Goal: Use online tool/utility: Utilize a website feature to perform a specific function

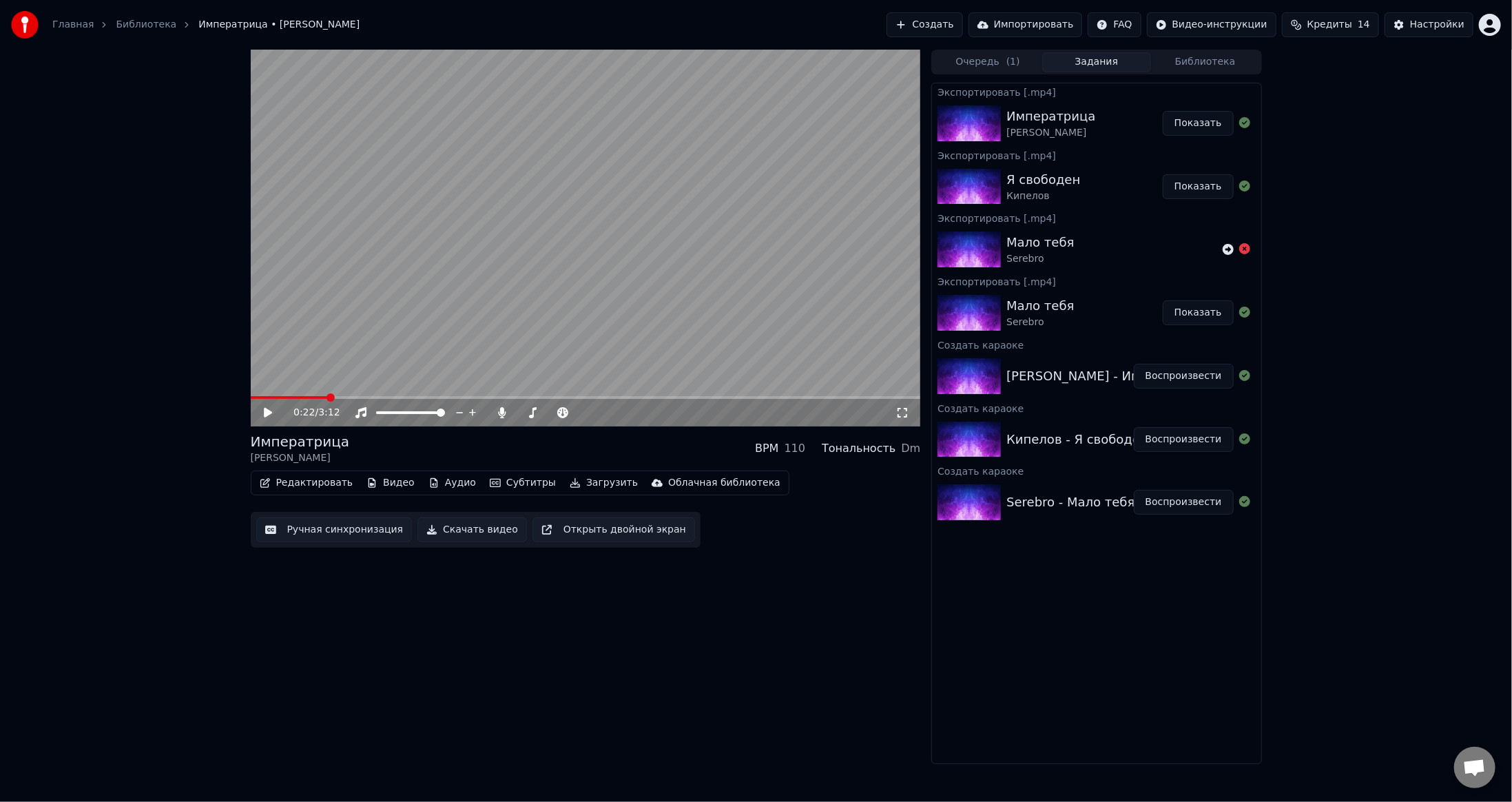
click at [1175, 55] on button "Библиотека" at bounding box center [1205, 62] width 109 height 20
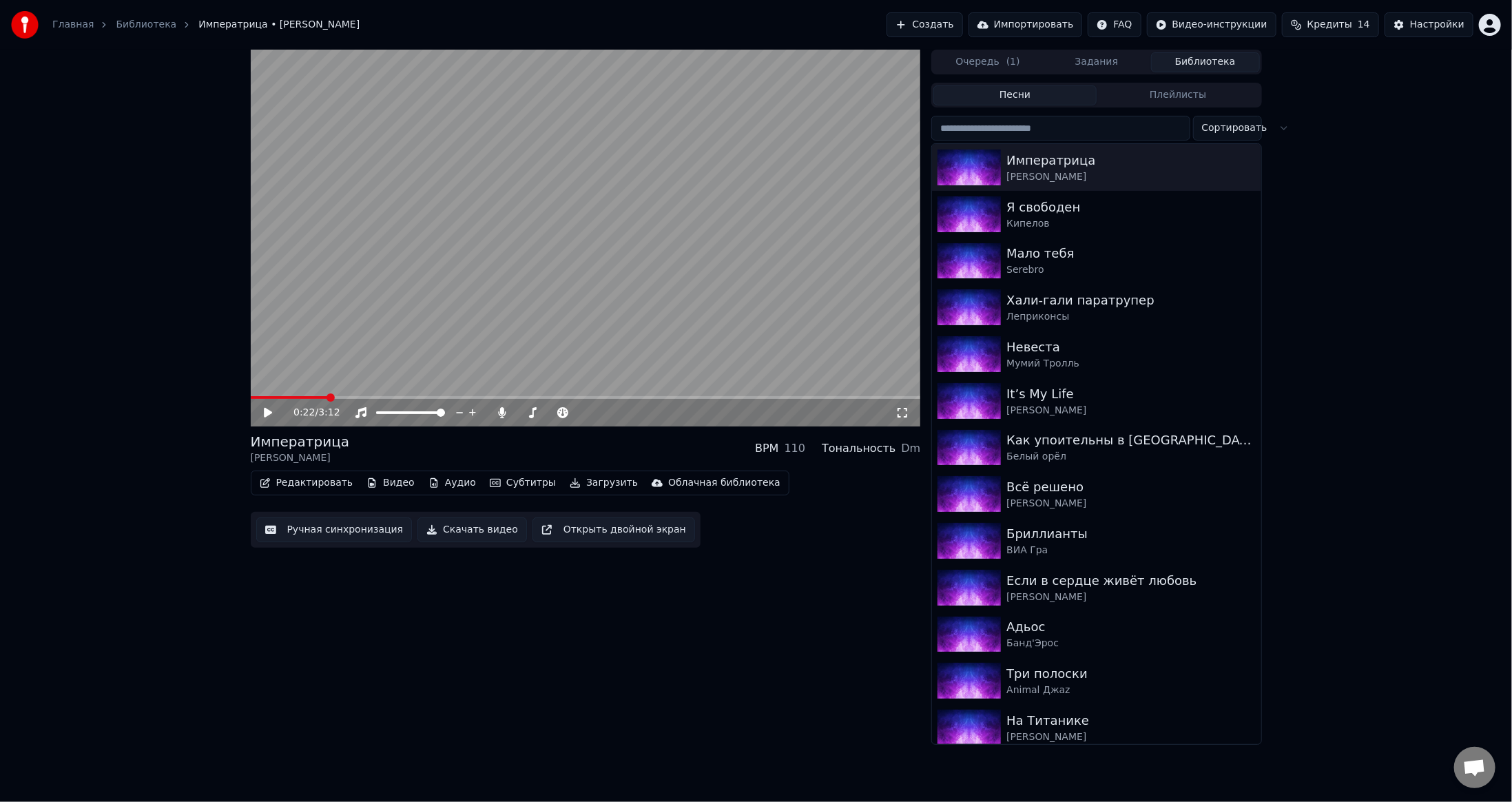
click at [1013, 133] on input "search" at bounding box center [1060, 128] width 258 height 25
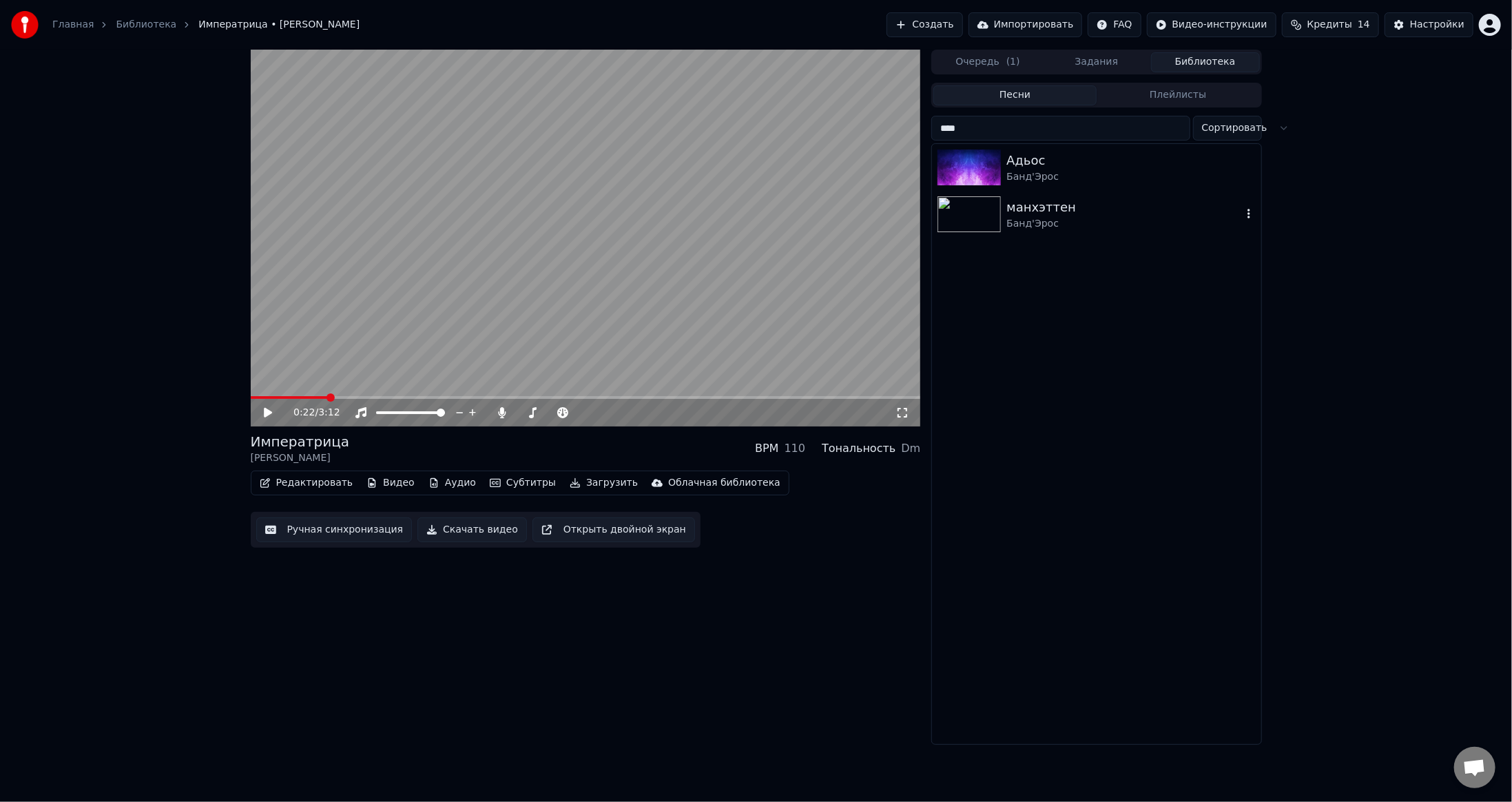
type input "****"
click at [1034, 210] on div "манхэттен" at bounding box center [1123, 207] width 235 height 19
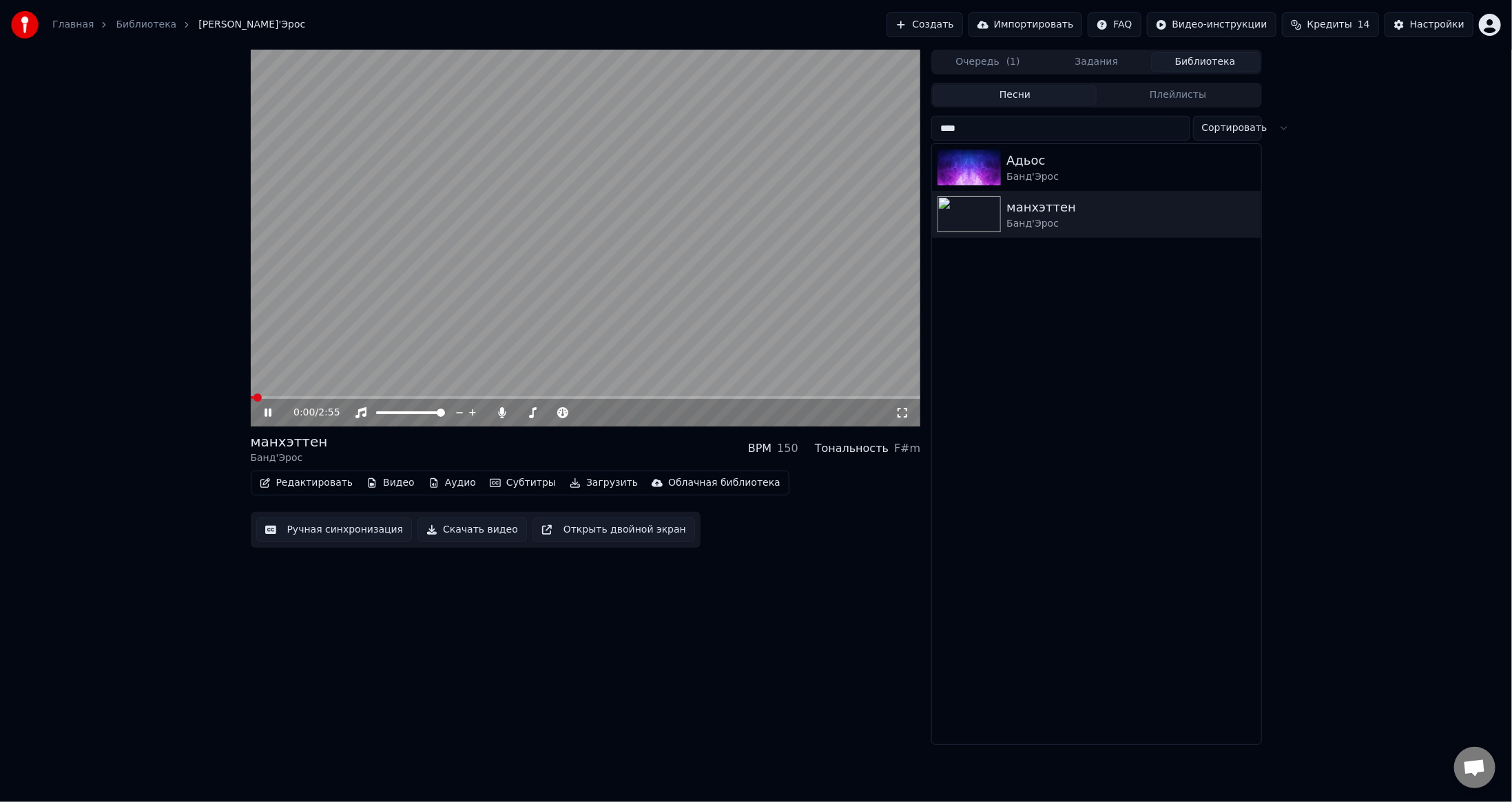
click at [299, 482] on button "Редактировать" at bounding box center [306, 483] width 105 height 19
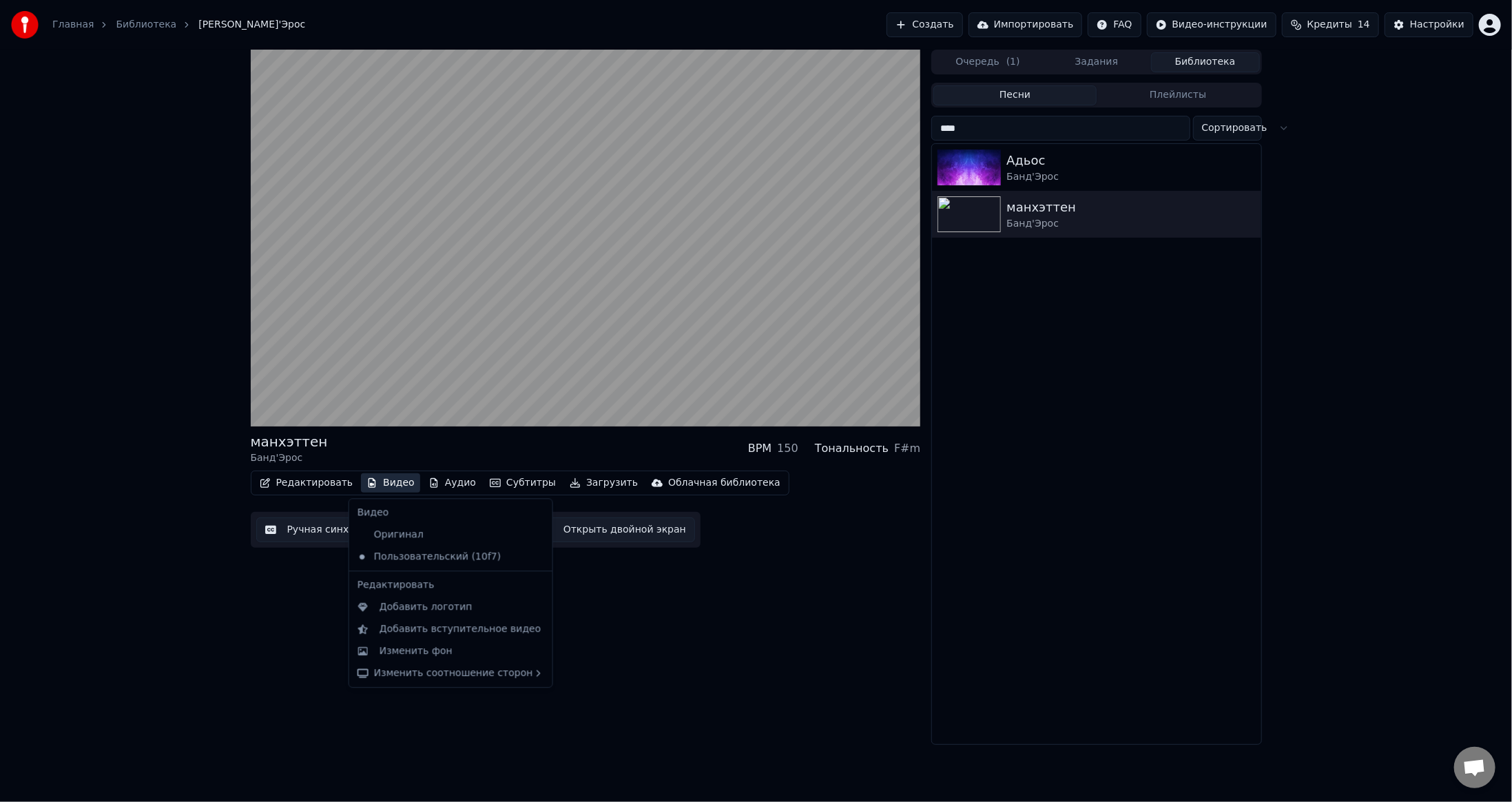
click at [387, 480] on button "Видео" at bounding box center [390, 483] width 59 height 19
click at [372, 486] on button "Видео" at bounding box center [390, 483] width 59 height 19
click at [398, 656] on div "Изменить фон" at bounding box center [416, 651] width 73 height 14
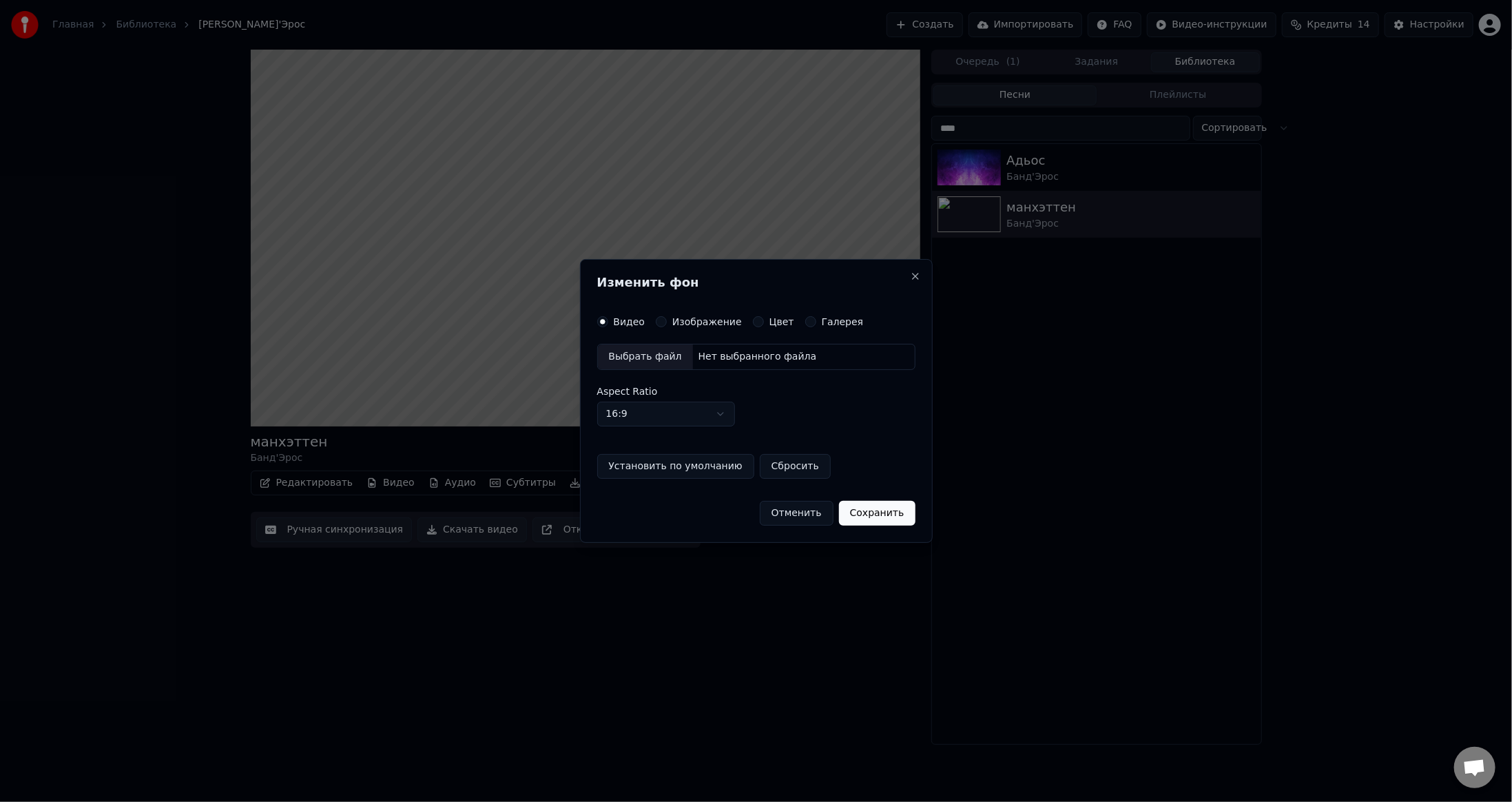
click at [658, 322] on button "Изображение" at bounding box center [661, 322] width 11 height 11
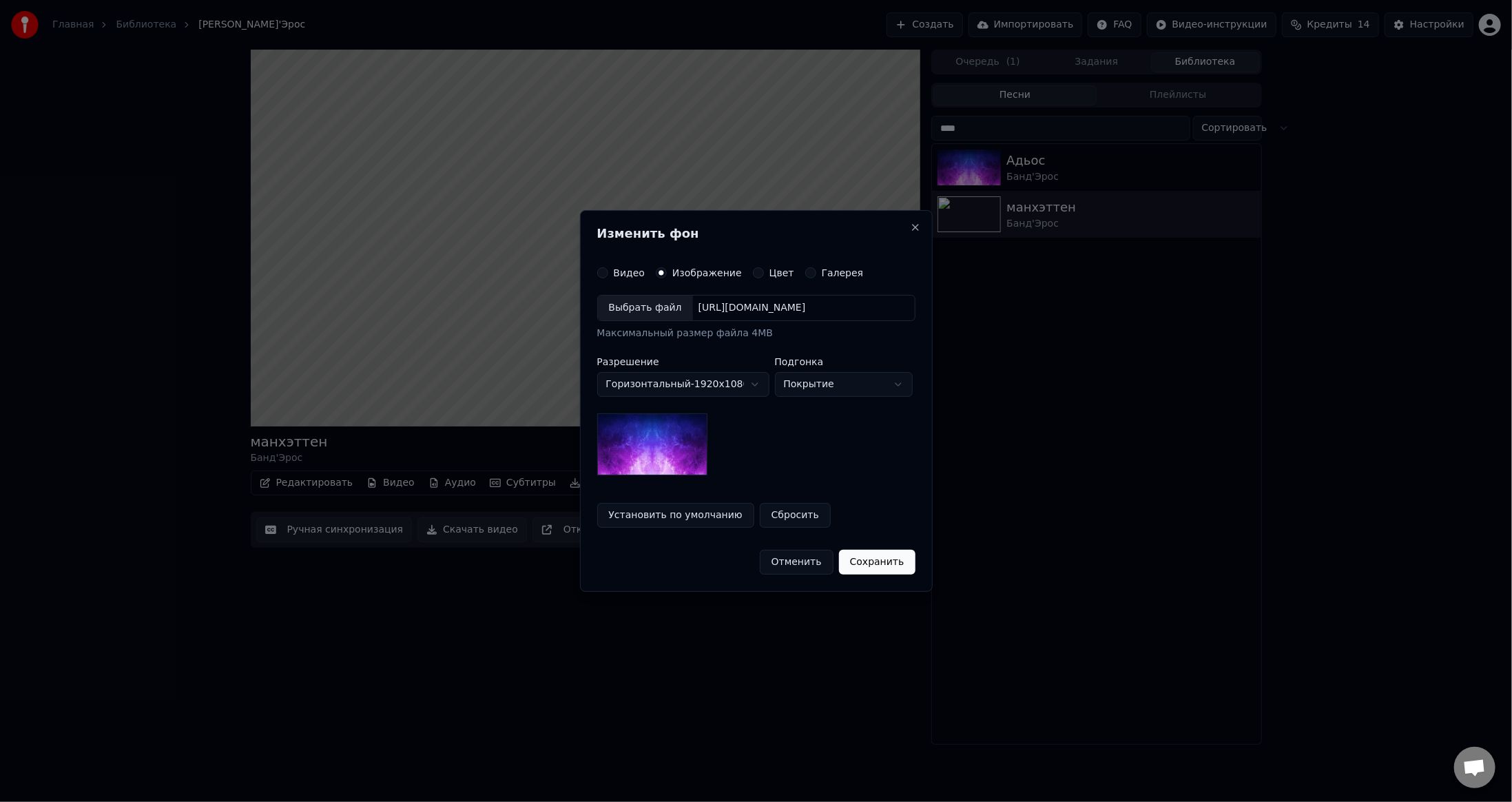
click at [756, 270] on div "Цвет" at bounding box center [773, 273] width 42 height 11
click at [753, 274] on button "Цвет" at bounding box center [758, 273] width 11 height 11
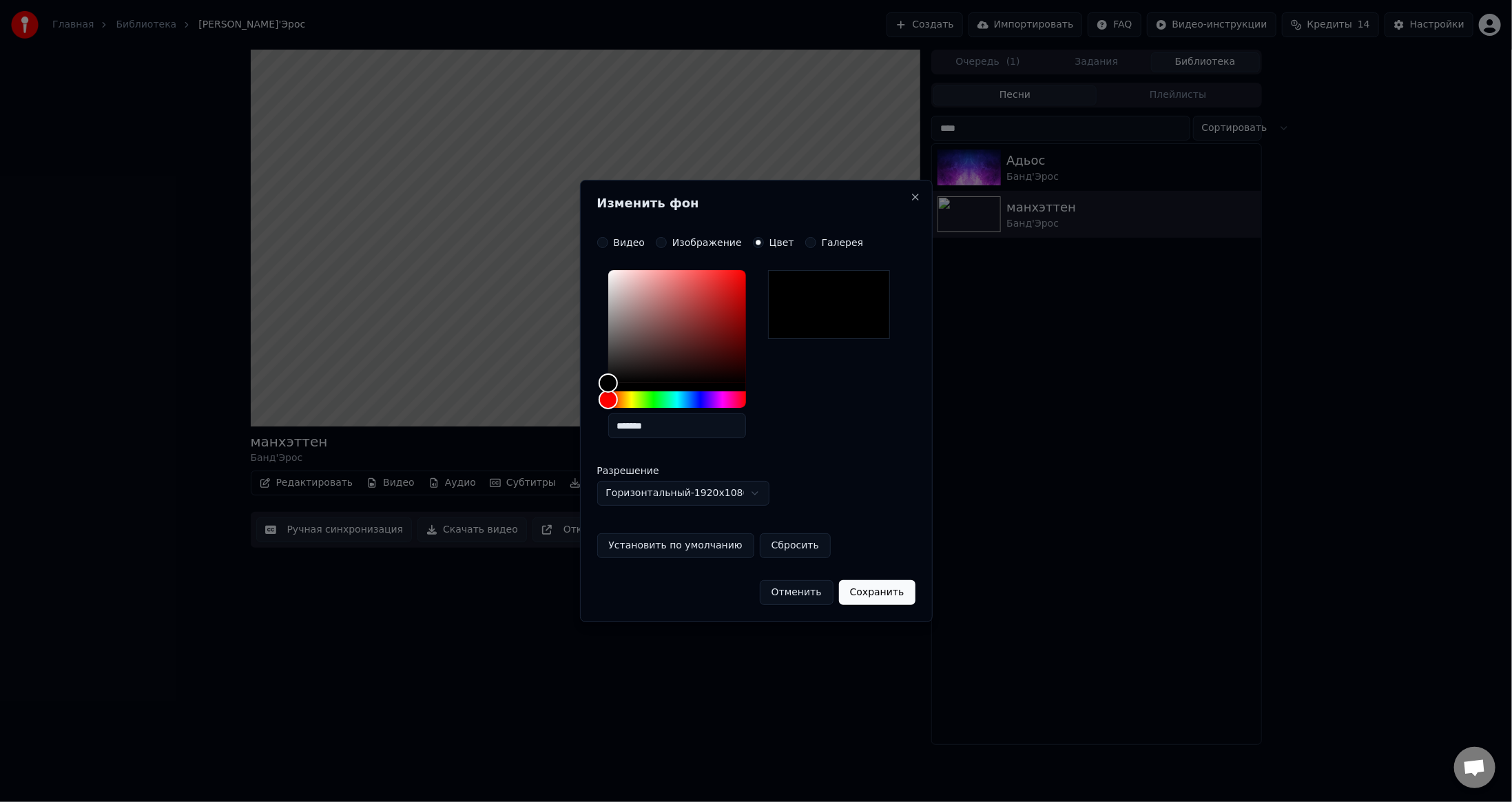
click at [800, 600] on button "Отменить" at bounding box center [796, 593] width 73 height 25
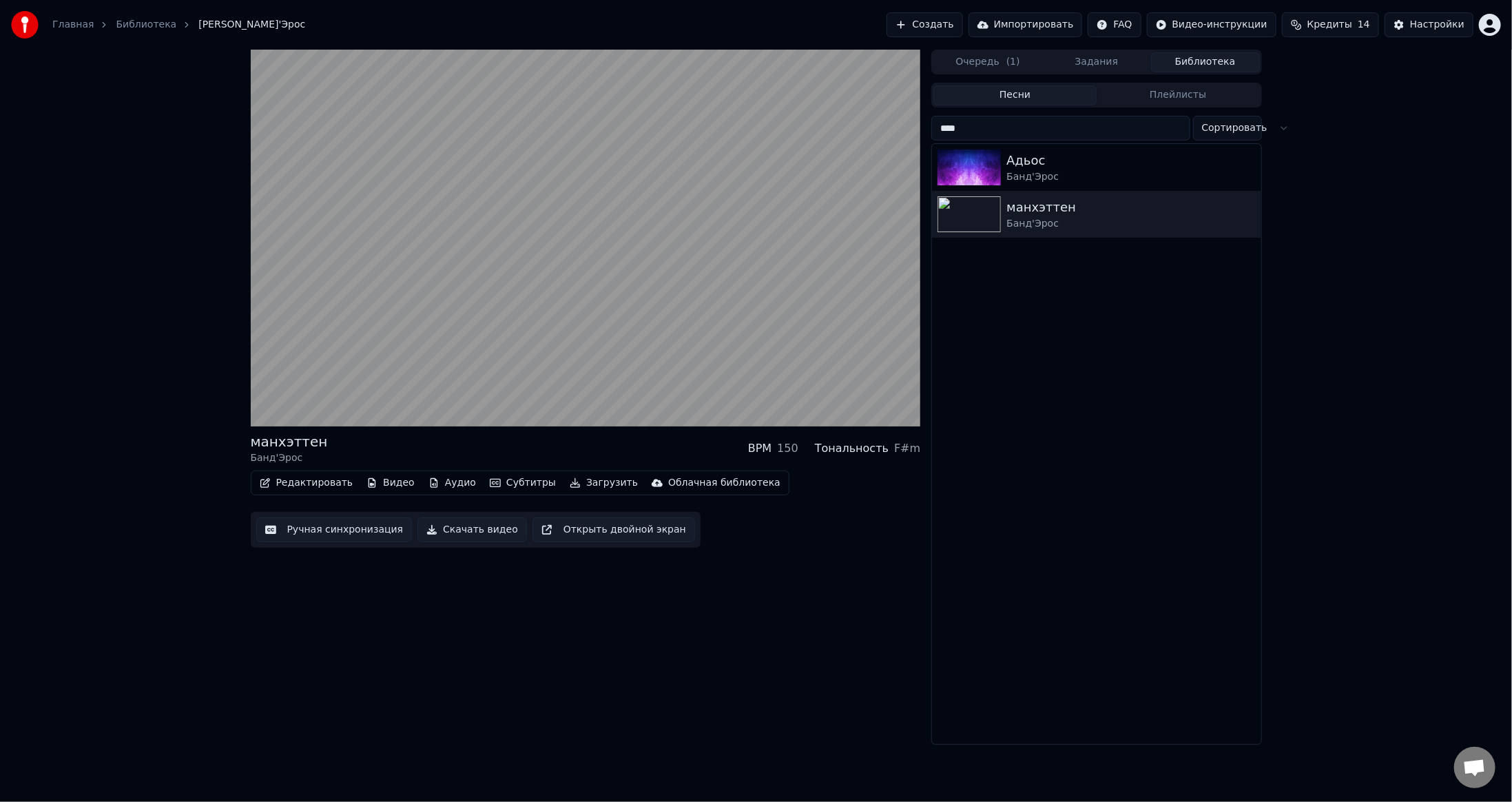
click at [962, 23] on button "Создать" at bounding box center [924, 25] width 76 height 25
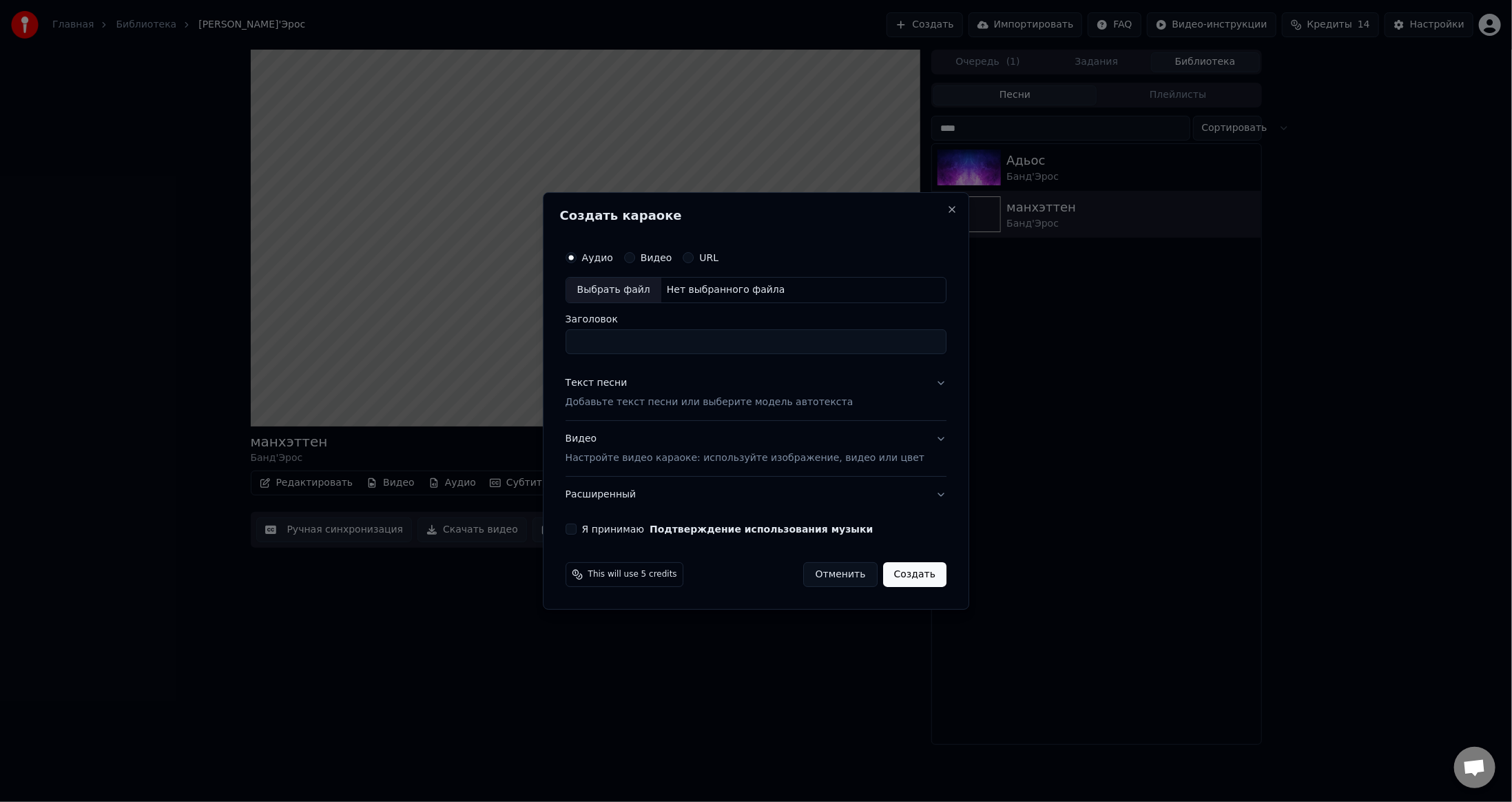
click at [812, 426] on button "Видео Настройте видео караоке: используйте изображение, видео или цвет" at bounding box center [756, 448] width 381 height 55
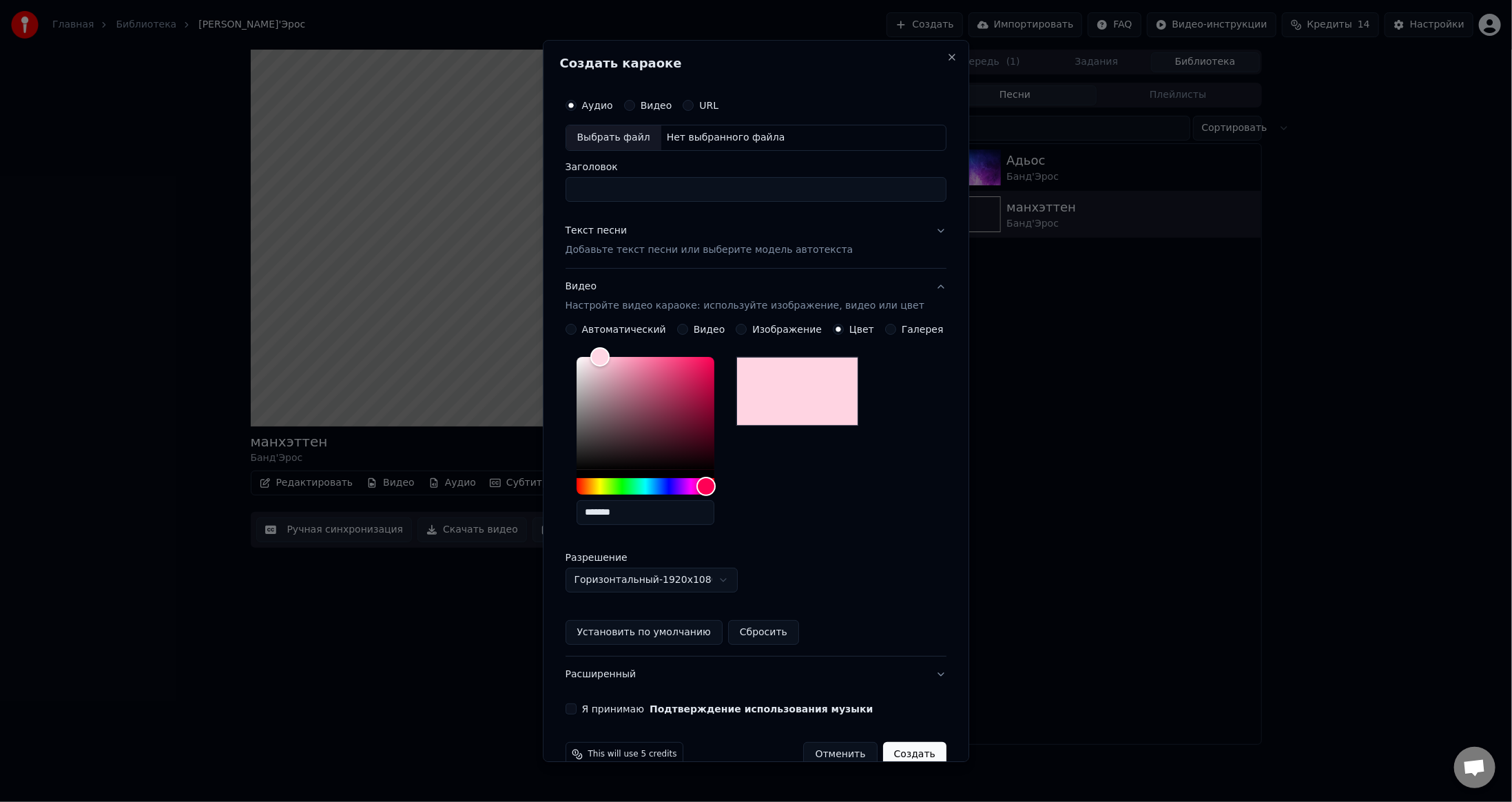
drag, startPoint x: 651, startPoint y: 507, endPoint x: 447, endPoint y: 517, distance: 204.2
click at [447, 517] on body "Главная Библиотека манхэттен • Банд'Эрос Создать Импортировать FAQ Видео-инстру…" at bounding box center [756, 401] width 1512 height 802
click at [836, 752] on button "Отменить" at bounding box center [841, 754] width 73 height 25
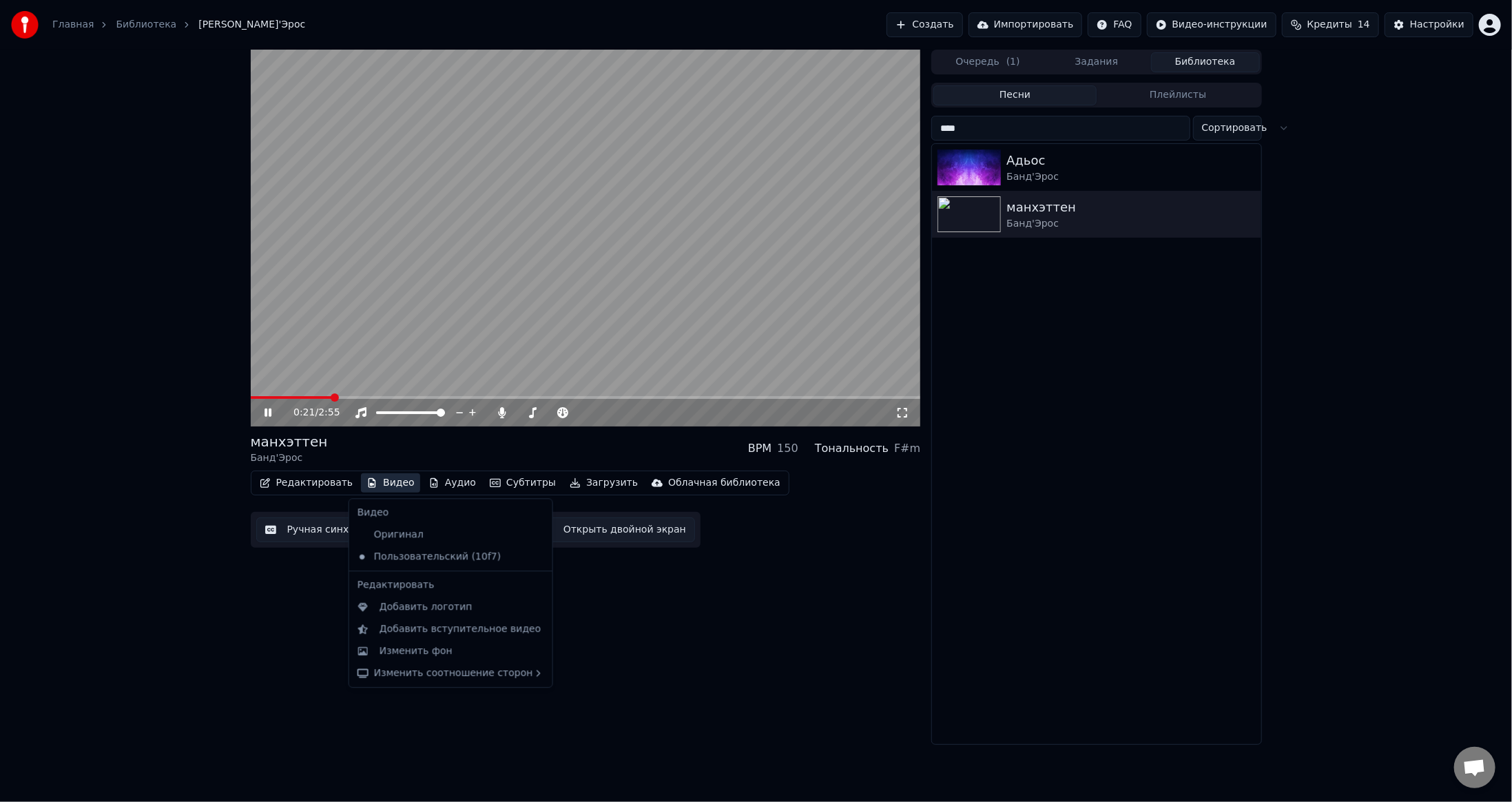
click at [372, 489] on button "Видео" at bounding box center [390, 483] width 59 height 19
click at [398, 643] on div "Изменить фон" at bounding box center [450, 651] width 197 height 22
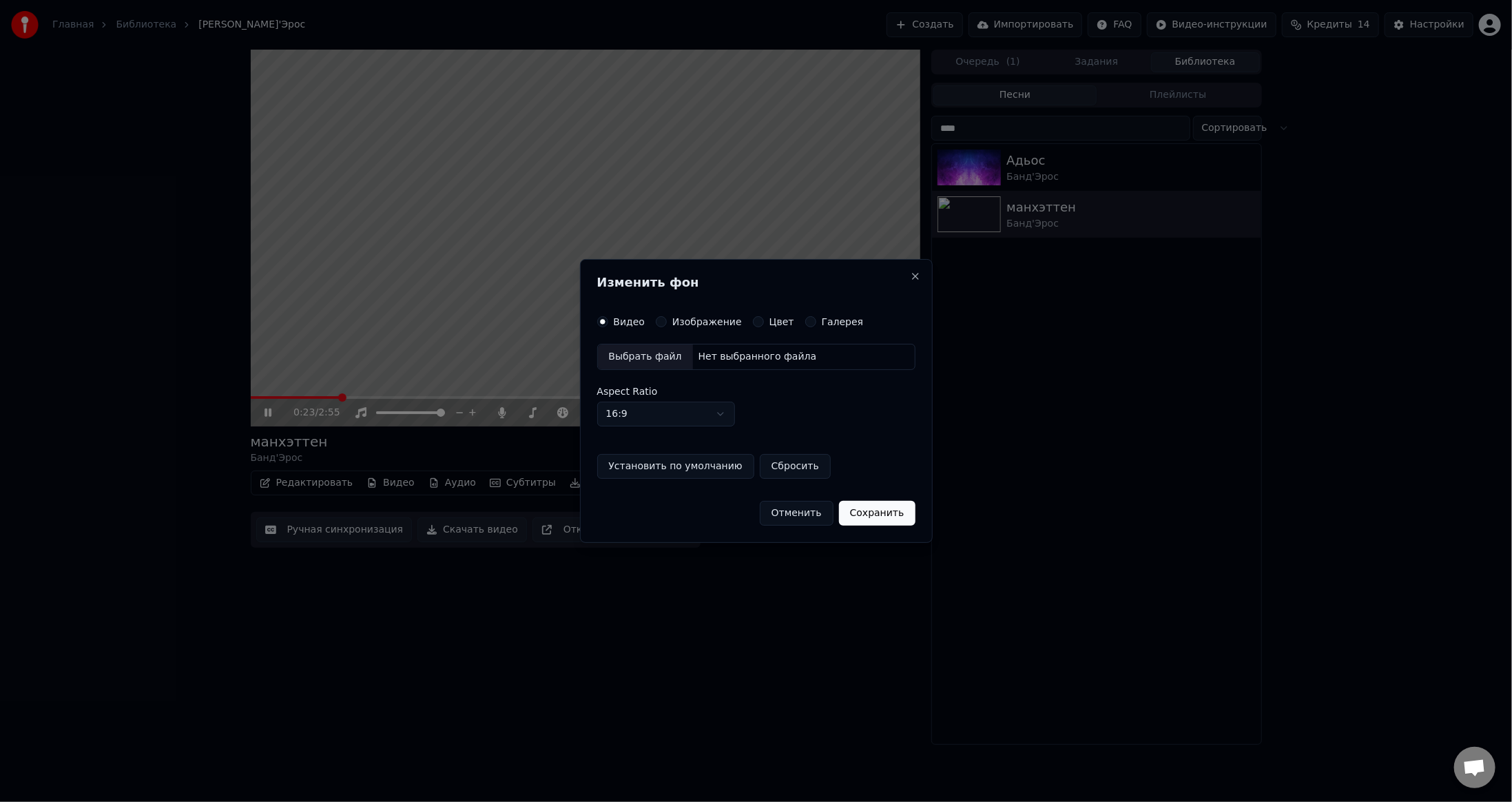
click at [753, 324] on button "Цвет" at bounding box center [758, 322] width 11 height 11
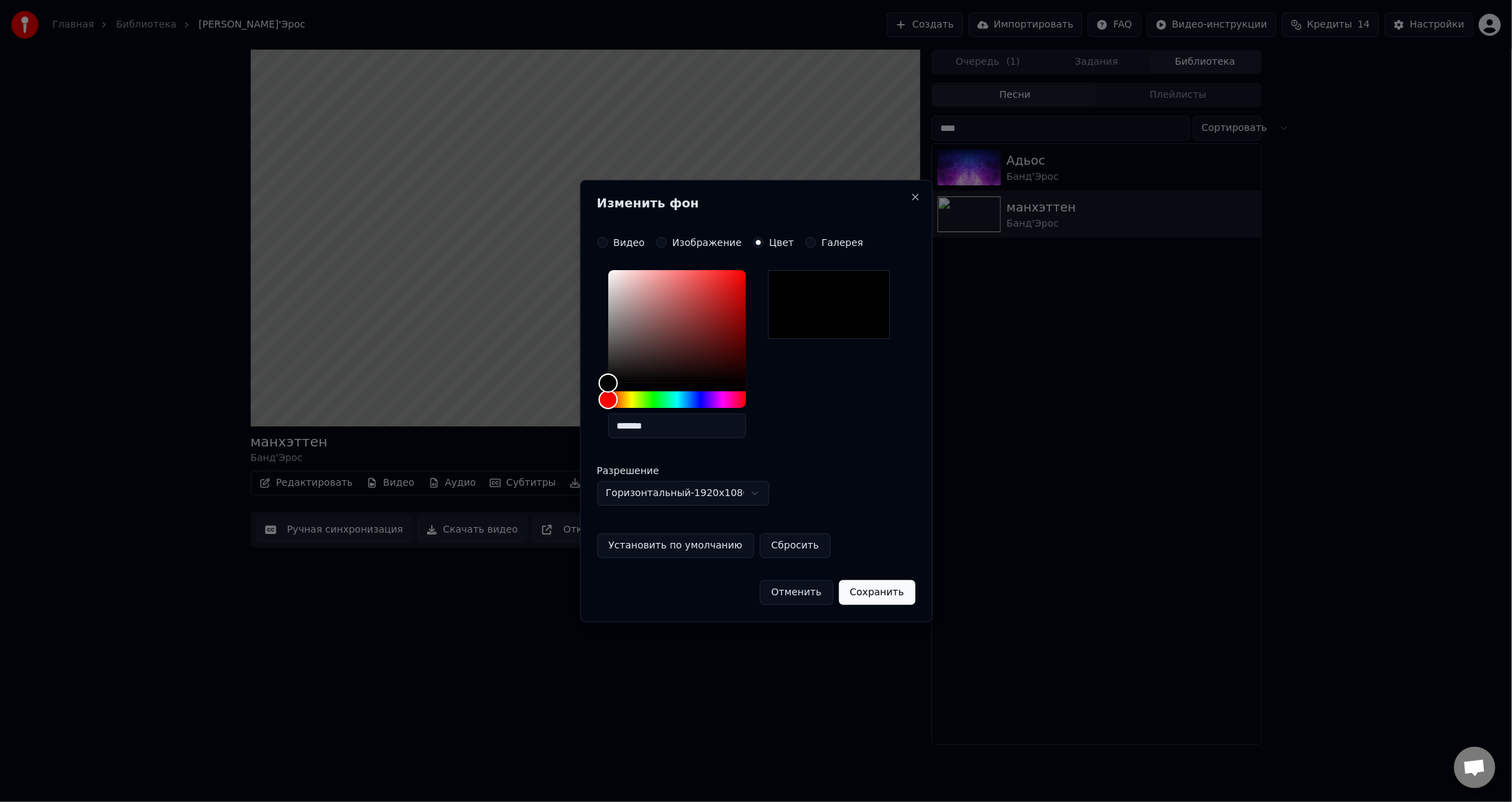
drag, startPoint x: 598, startPoint y: 424, endPoint x: 492, endPoint y: 430, distance: 106.2
click at [492, 430] on body "**********" at bounding box center [756, 401] width 1512 height 802
paste input "text"
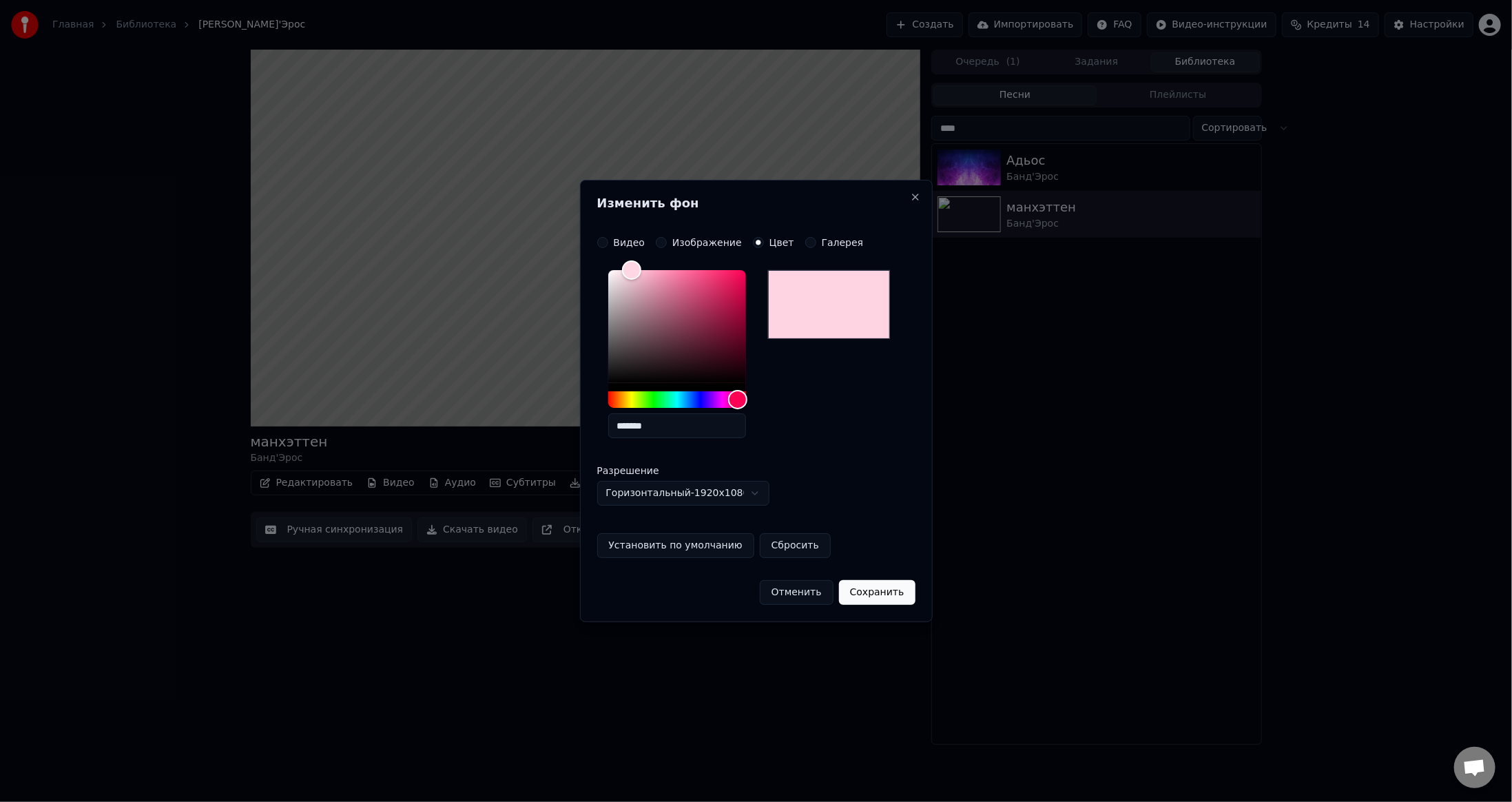
type input "*******"
click at [868, 589] on button "Сохранить" at bounding box center [877, 593] width 76 height 25
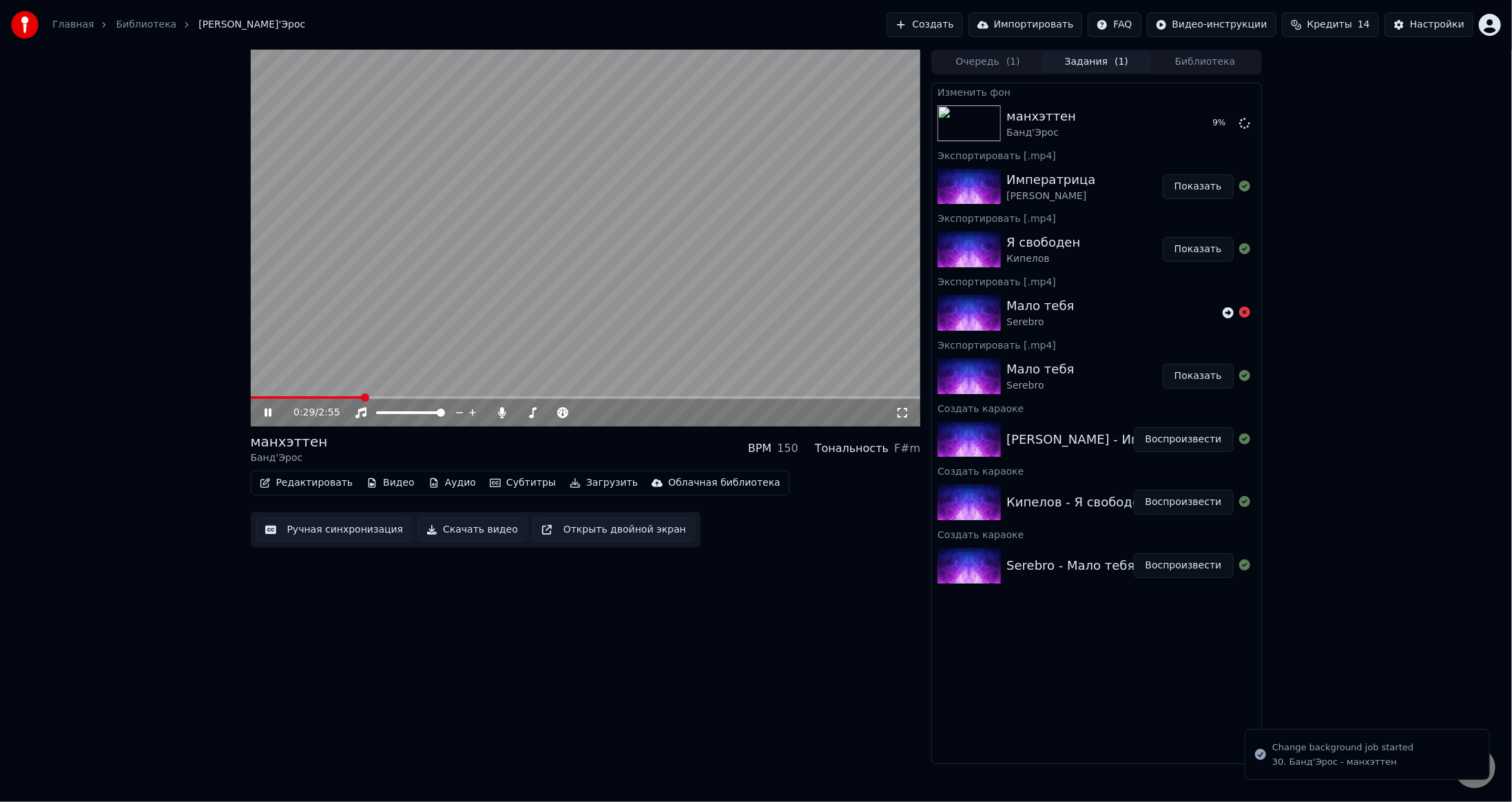
click at [669, 266] on video at bounding box center [586, 238] width 670 height 377
click at [1036, 121] on div "манхэттен" at bounding box center [1041, 116] width 69 height 19
click at [1184, 121] on button "Воспроизвести" at bounding box center [1184, 123] width 100 height 25
click at [565, 481] on button "Загрузить" at bounding box center [604, 483] width 79 height 19
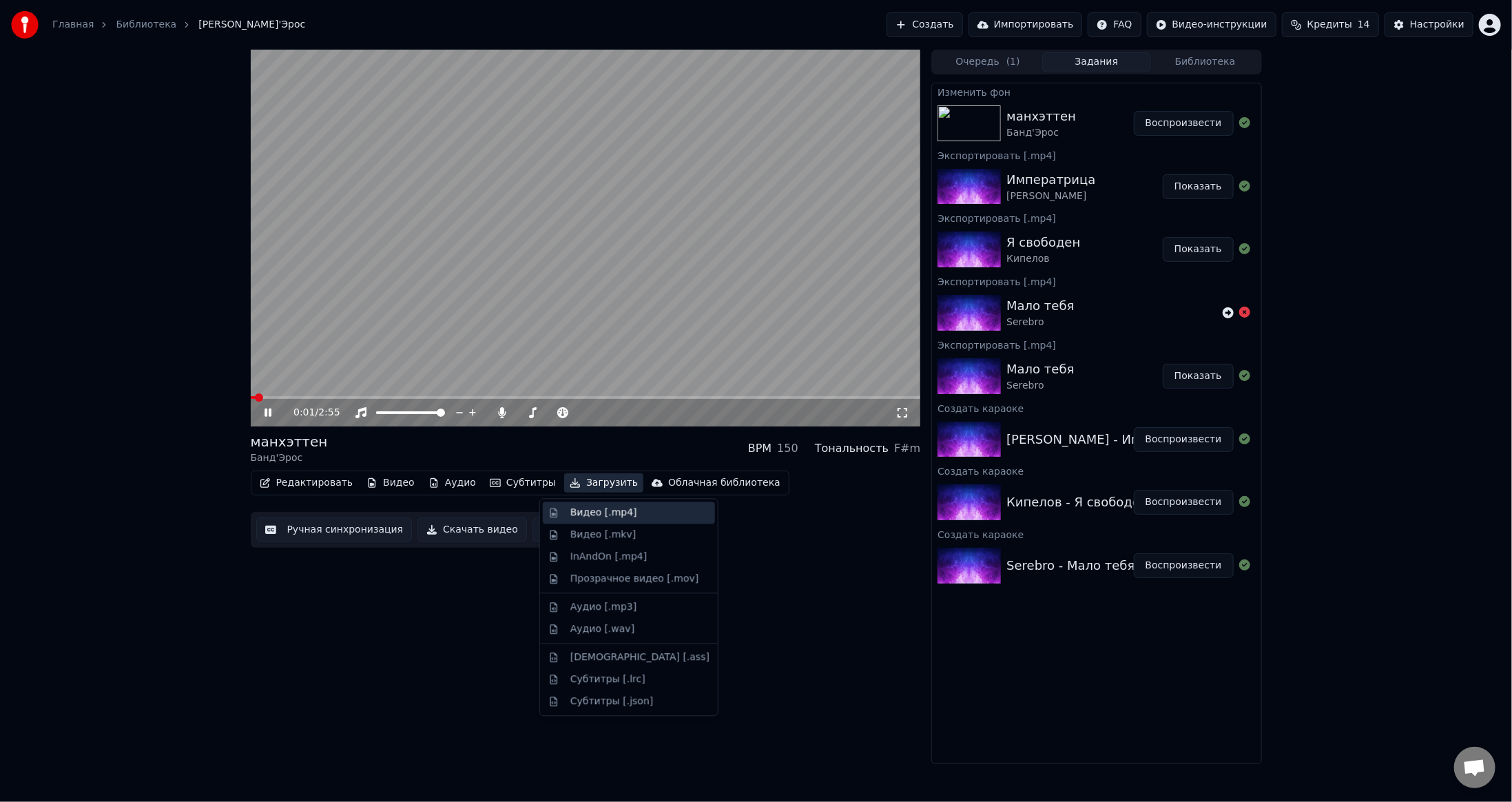
click at [585, 512] on div "Видео [.mp4]" at bounding box center [604, 513] width 67 height 14
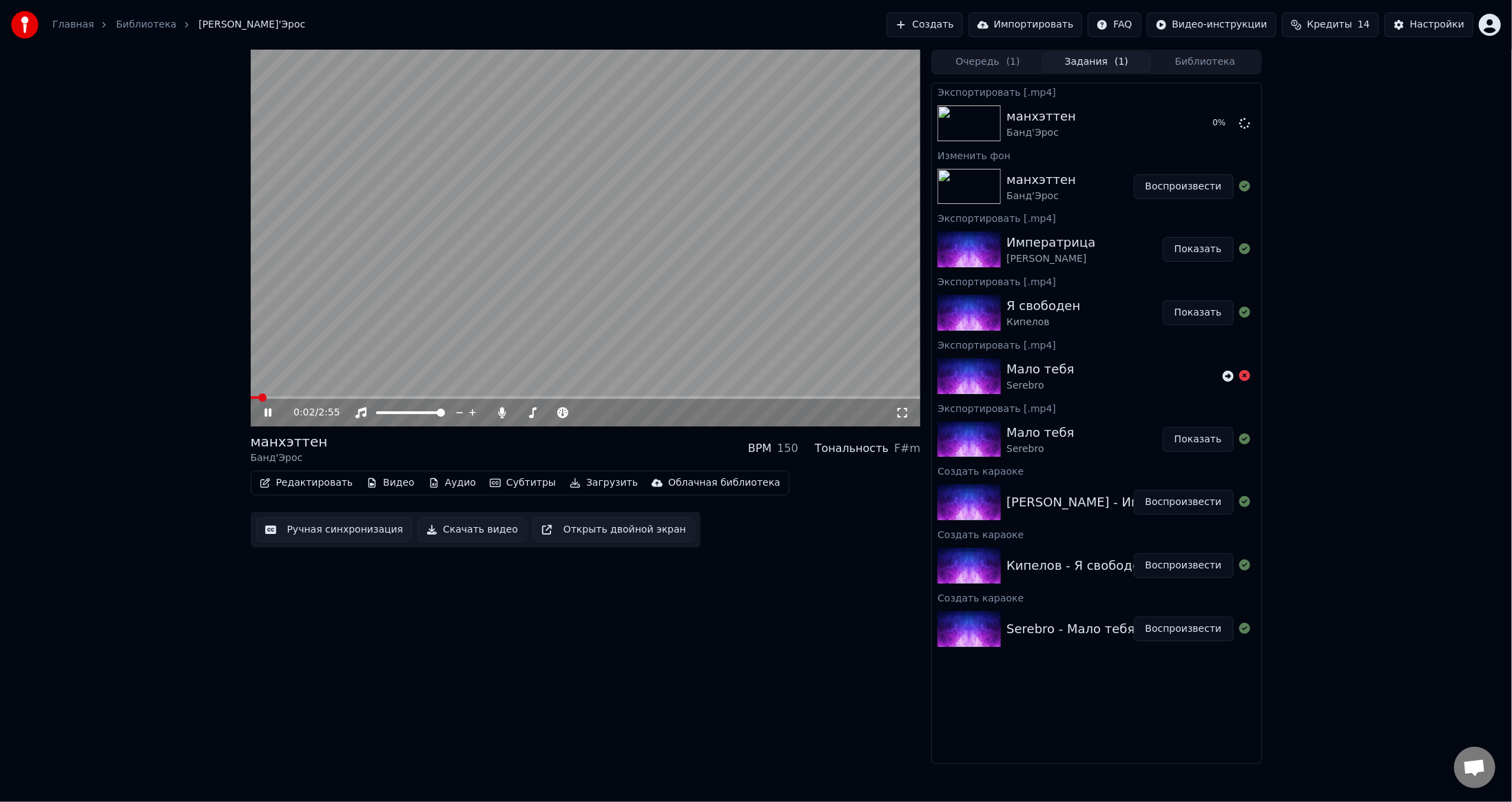
click at [1189, 57] on button "Библиотека" at bounding box center [1205, 62] width 109 height 20
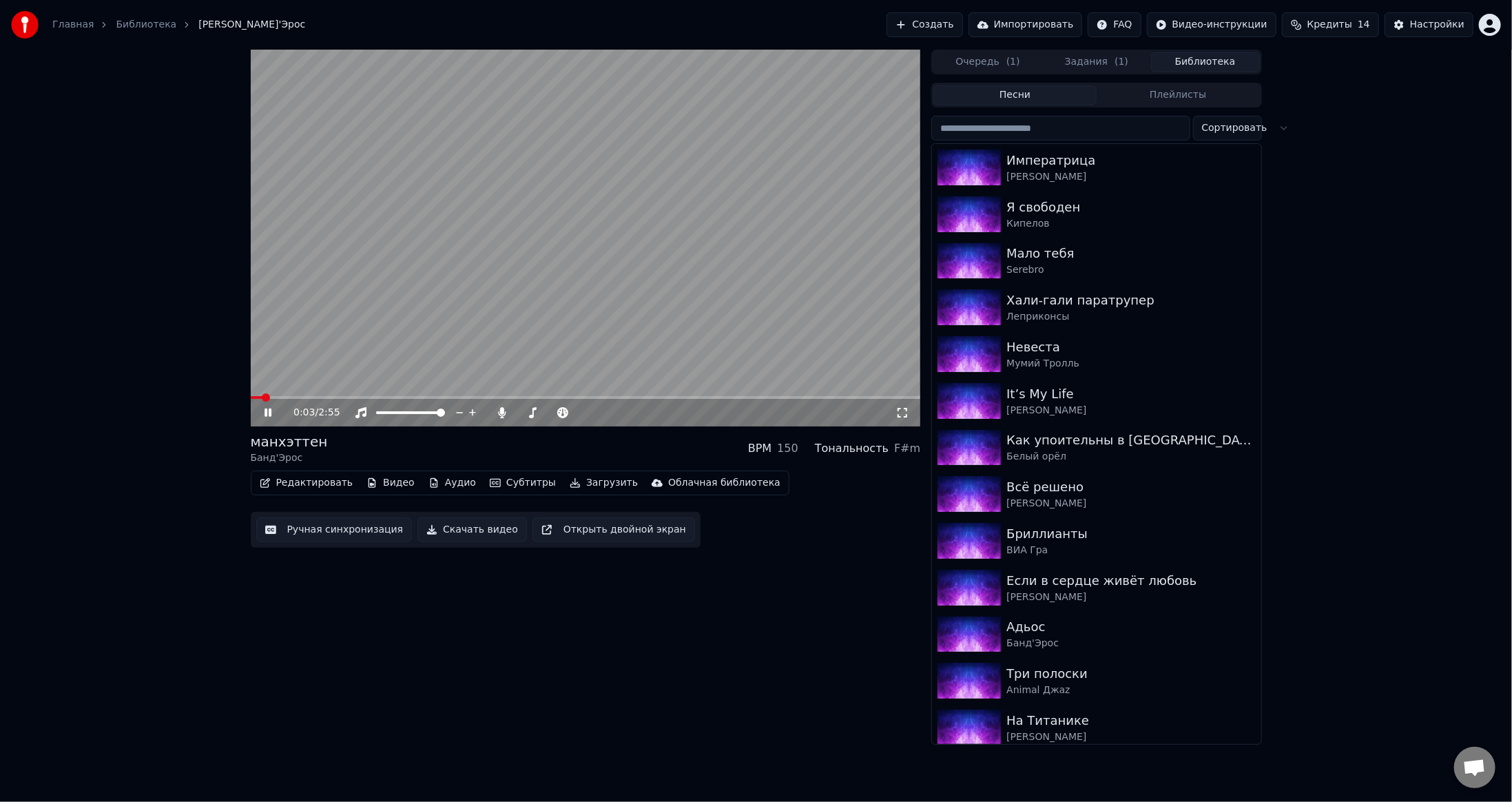
click at [1026, 131] on input "search" at bounding box center [1060, 128] width 258 height 25
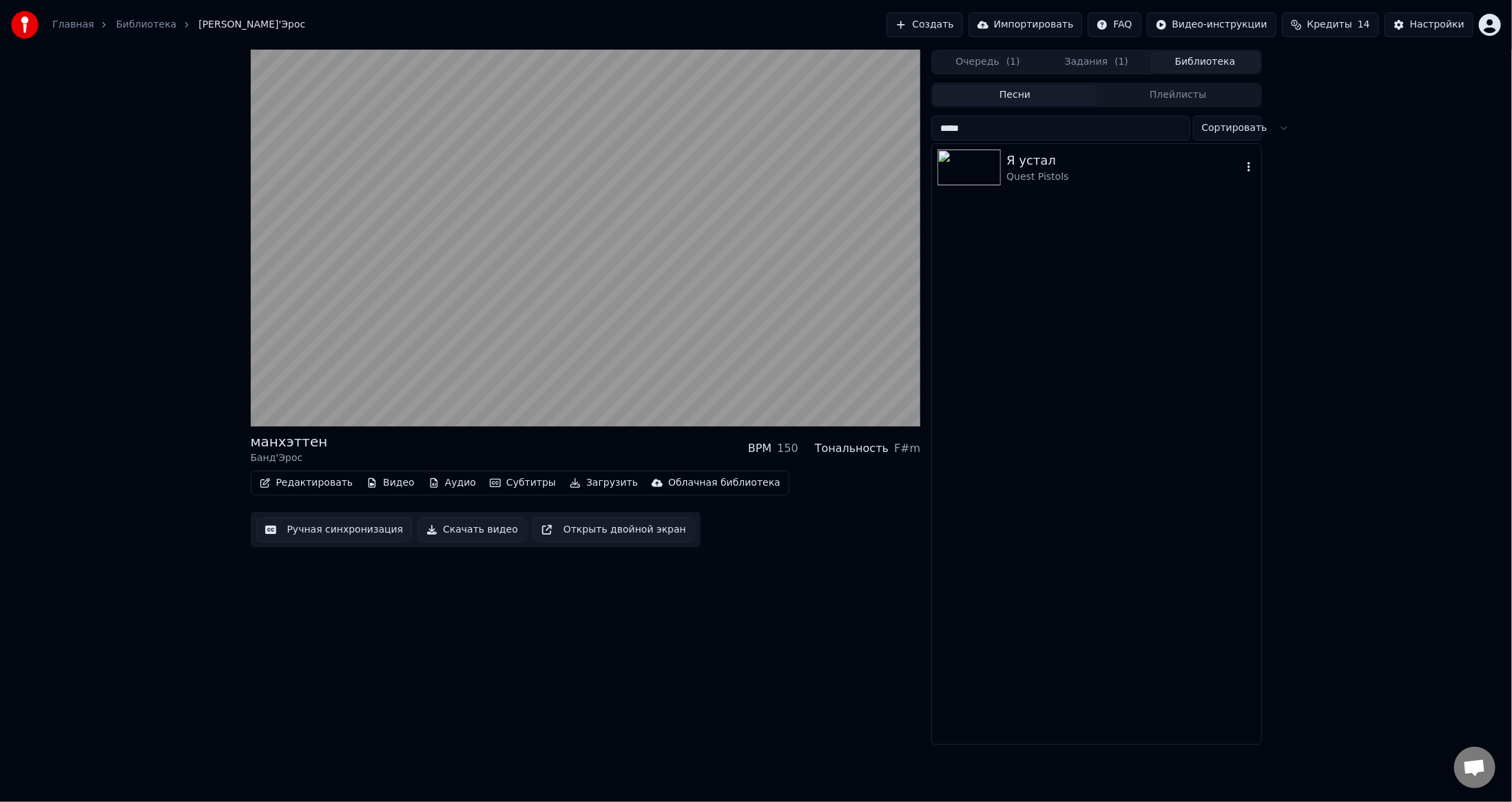
type input "*****"
click at [972, 175] on img at bounding box center [969, 168] width 63 height 36
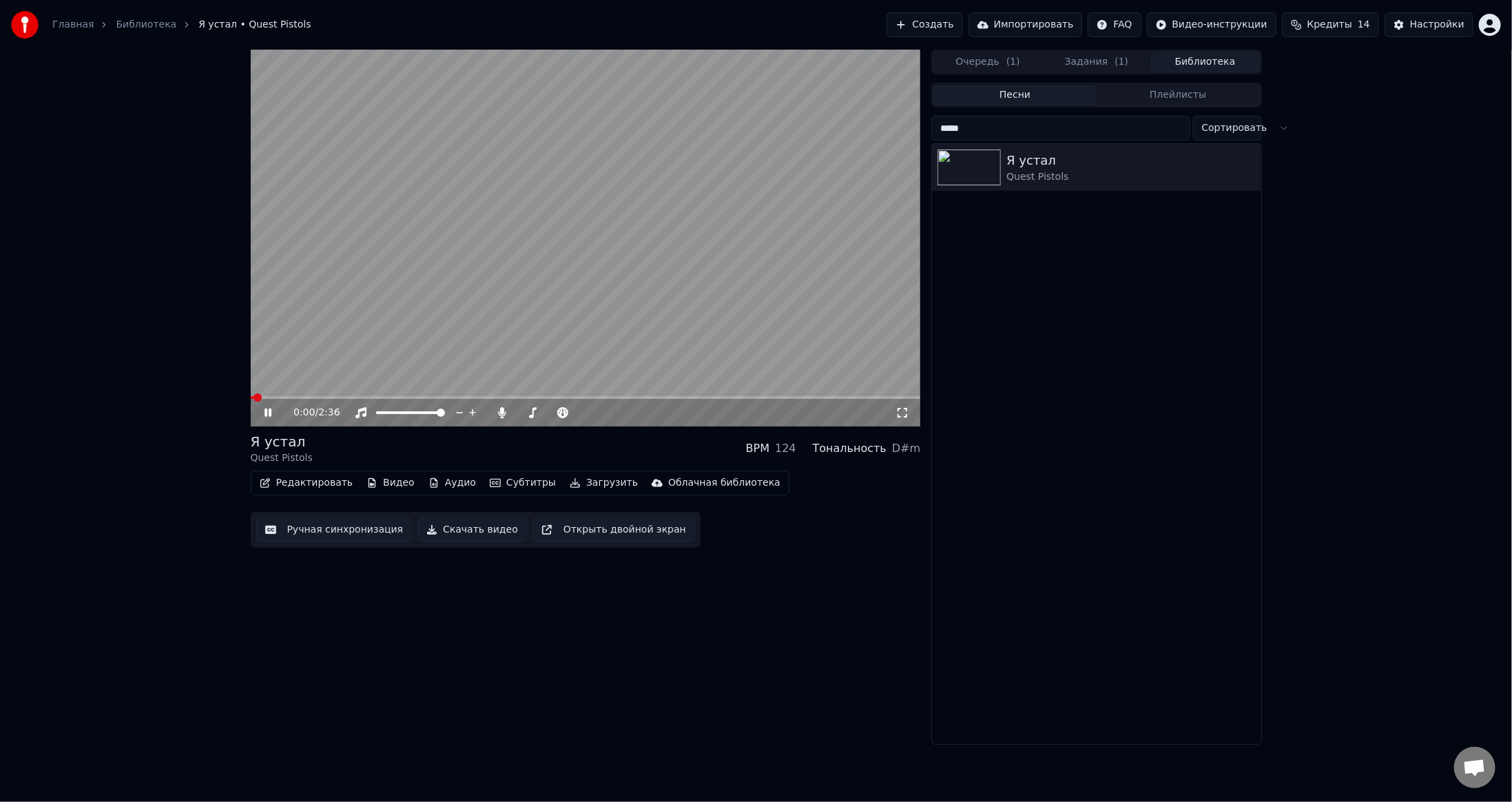
click at [373, 485] on button "Видео" at bounding box center [390, 483] width 59 height 19
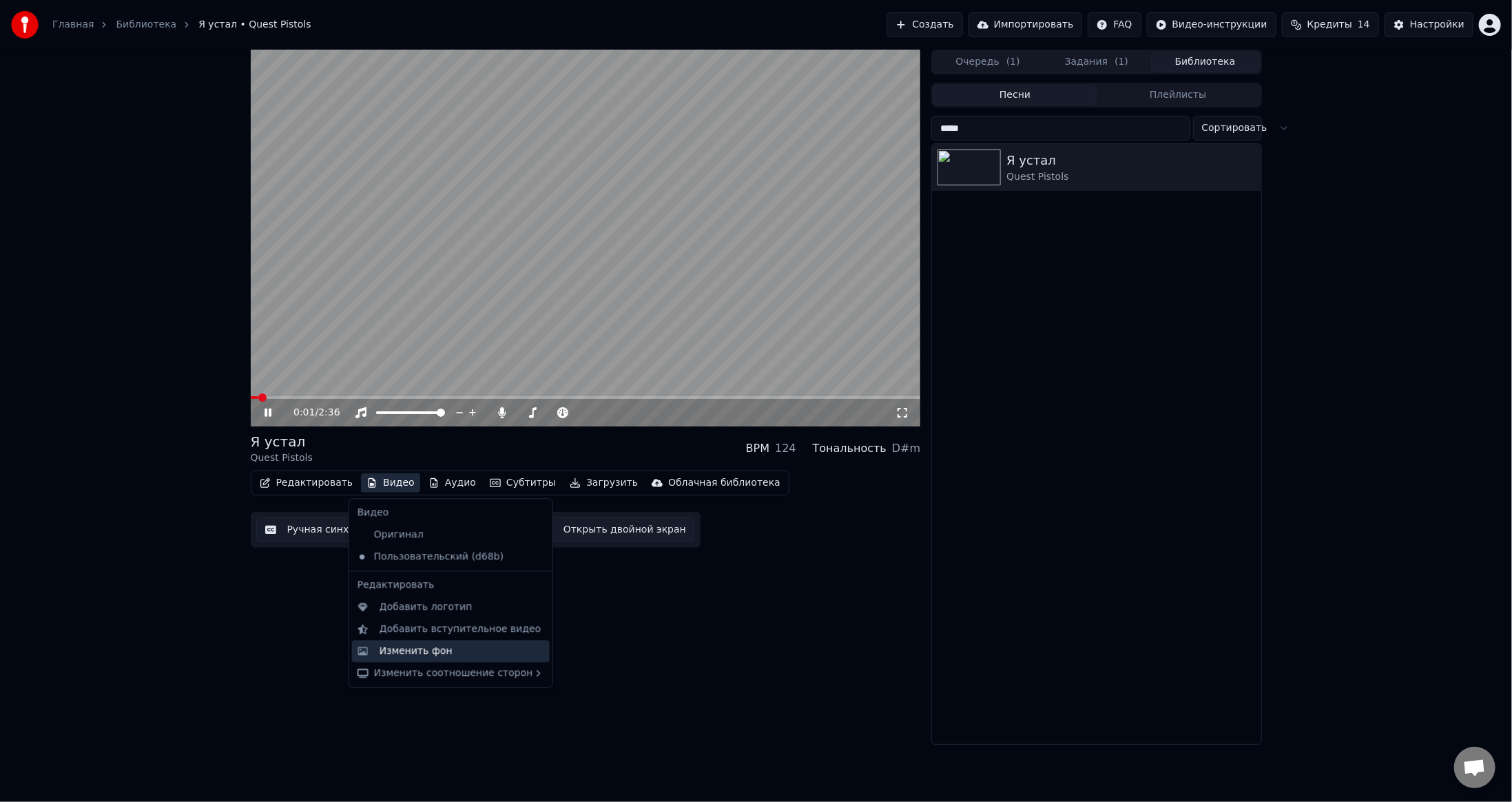
click at [384, 642] on div "Изменить фон" at bounding box center [450, 651] width 197 height 22
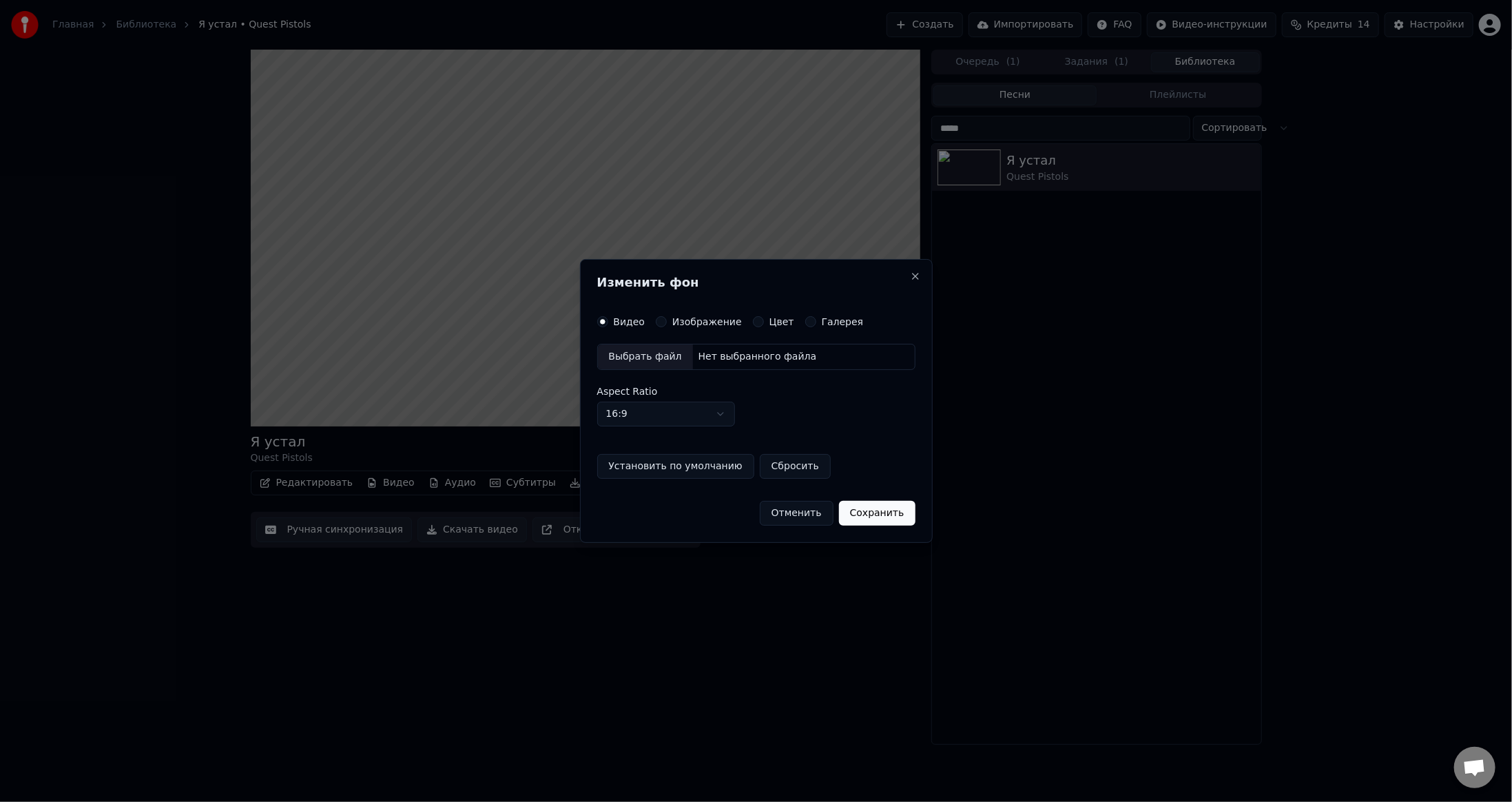
click at [753, 320] on button "Цвет" at bounding box center [758, 322] width 11 height 11
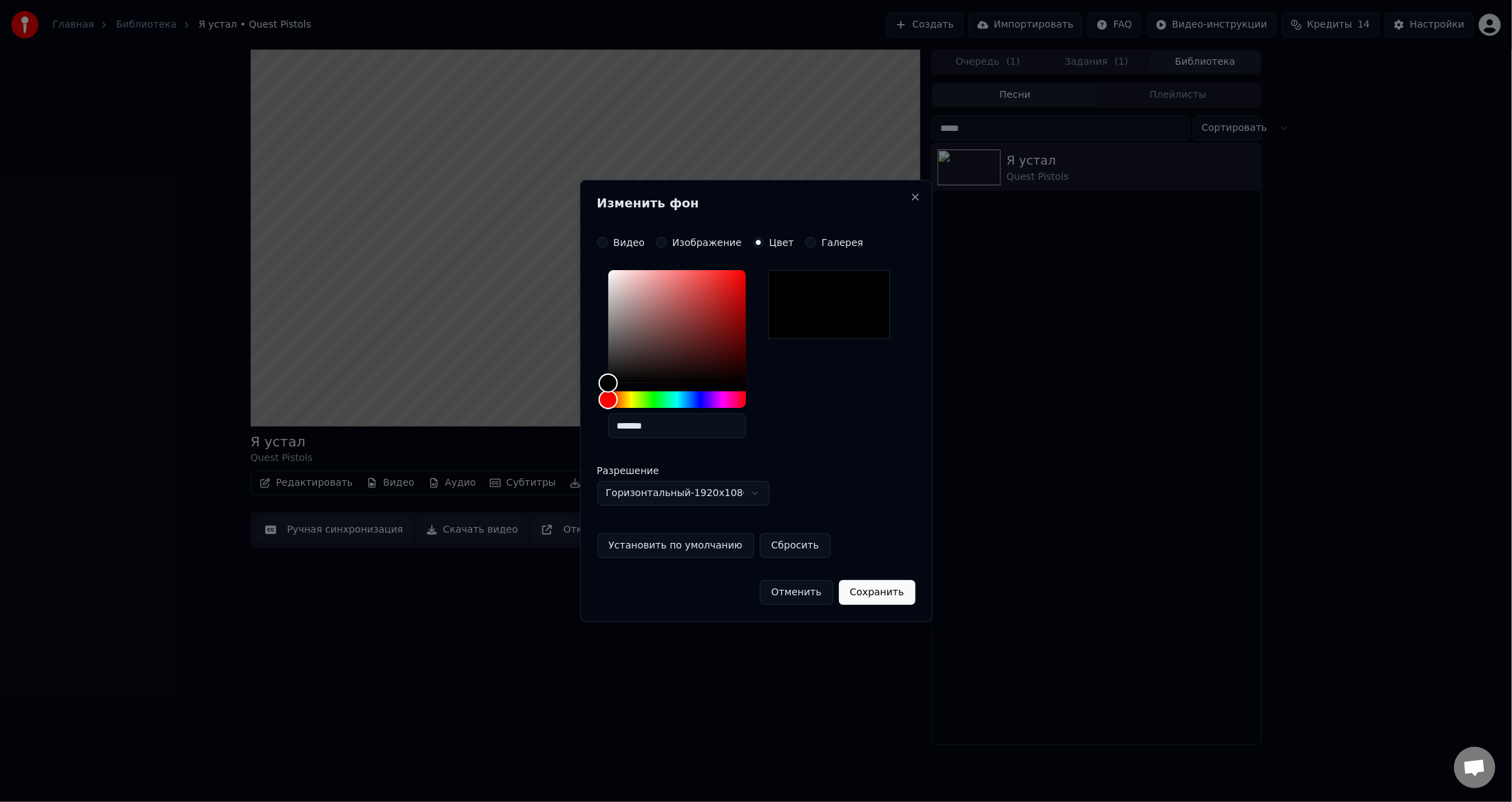
drag, startPoint x: 676, startPoint y: 427, endPoint x: 306, endPoint y: 485, distance: 374.5
click at [329, 478] on body "**********" at bounding box center [756, 401] width 1512 height 802
paste input "text"
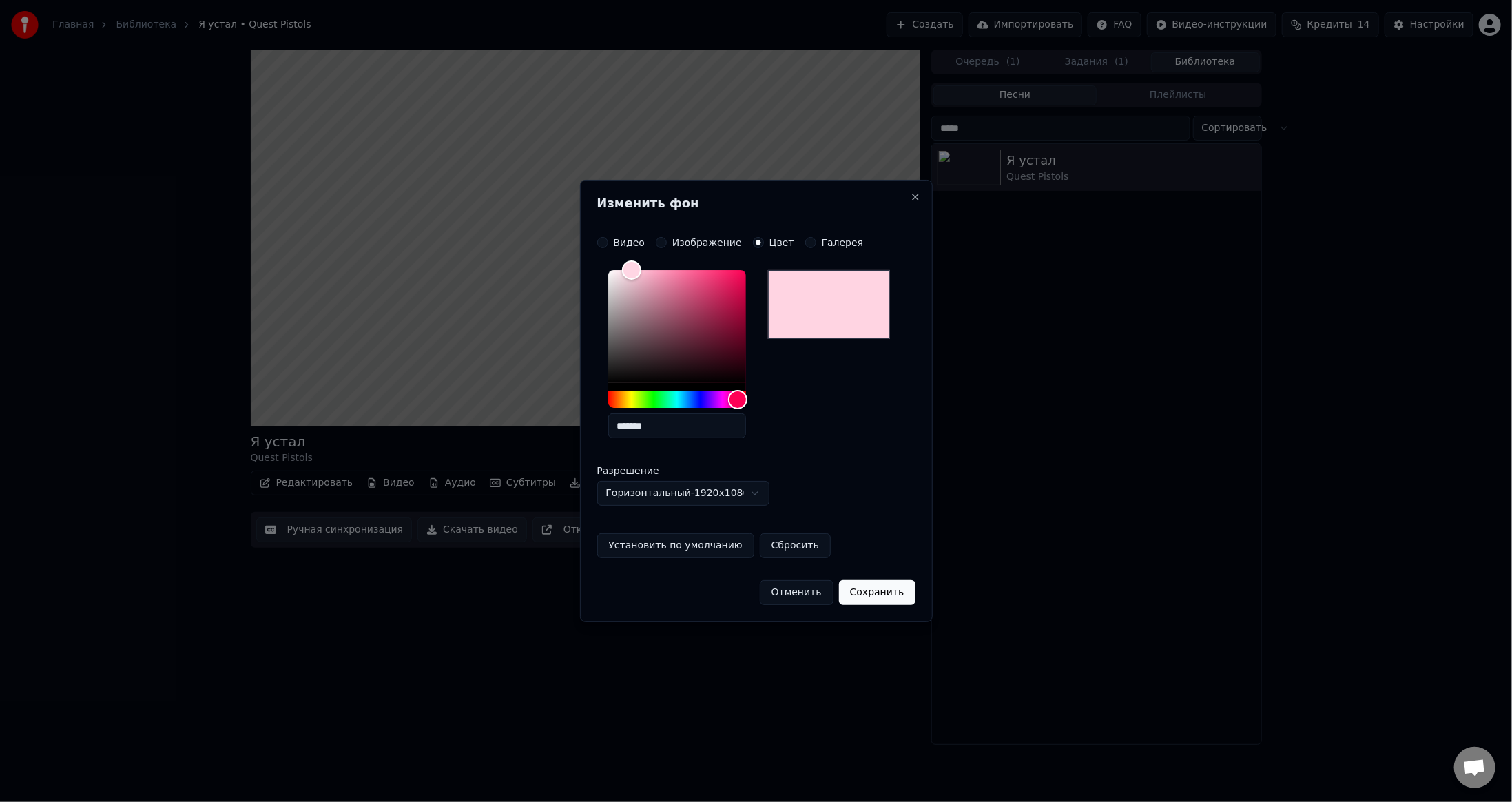
type input "*******"
click at [882, 586] on button "Сохранить" at bounding box center [877, 593] width 76 height 25
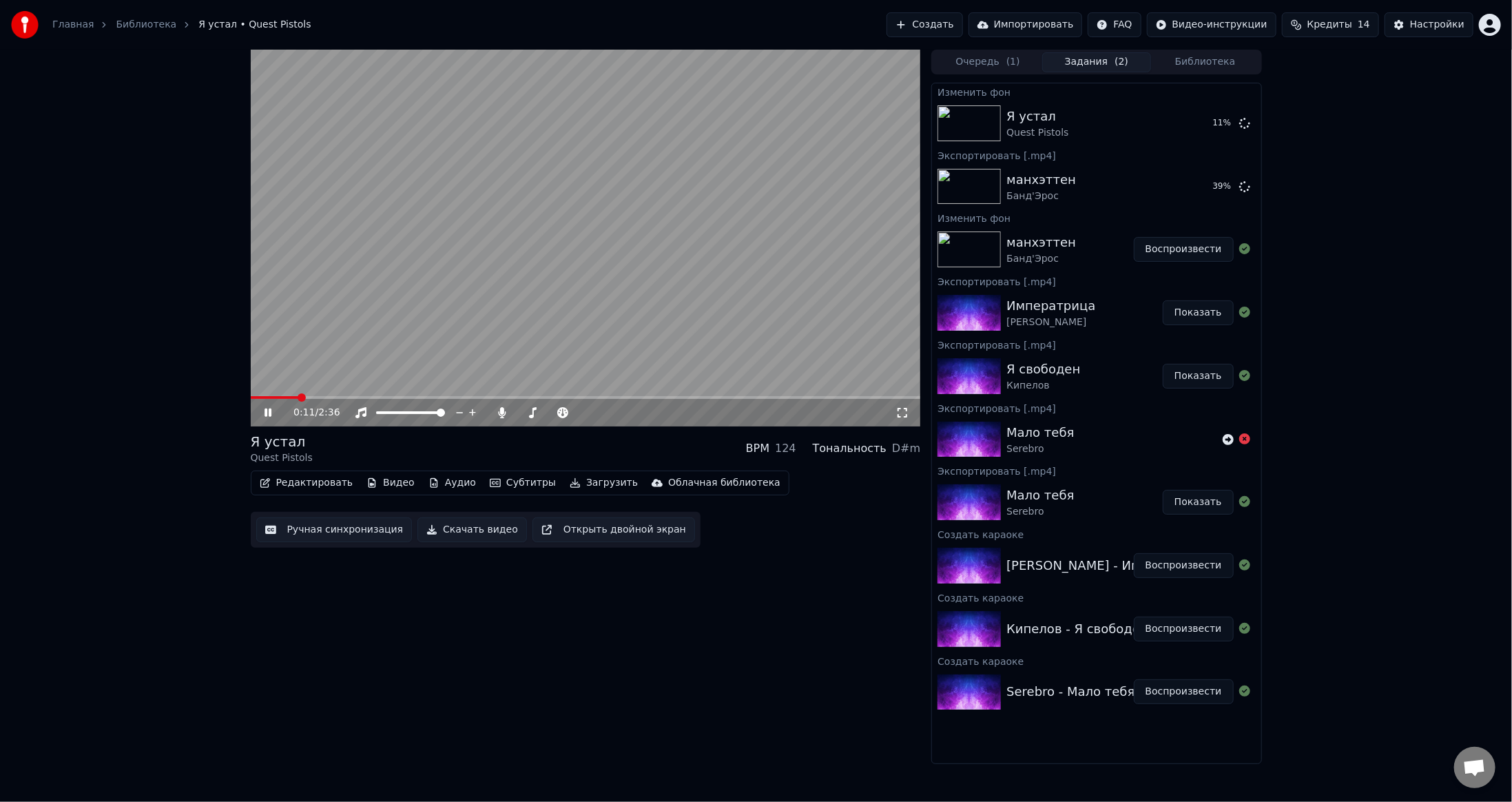
click at [690, 229] on video at bounding box center [586, 238] width 670 height 377
click at [1163, 124] on button "Воспроизвести" at bounding box center [1184, 123] width 100 height 25
click at [572, 482] on button "Загрузить" at bounding box center [604, 483] width 79 height 19
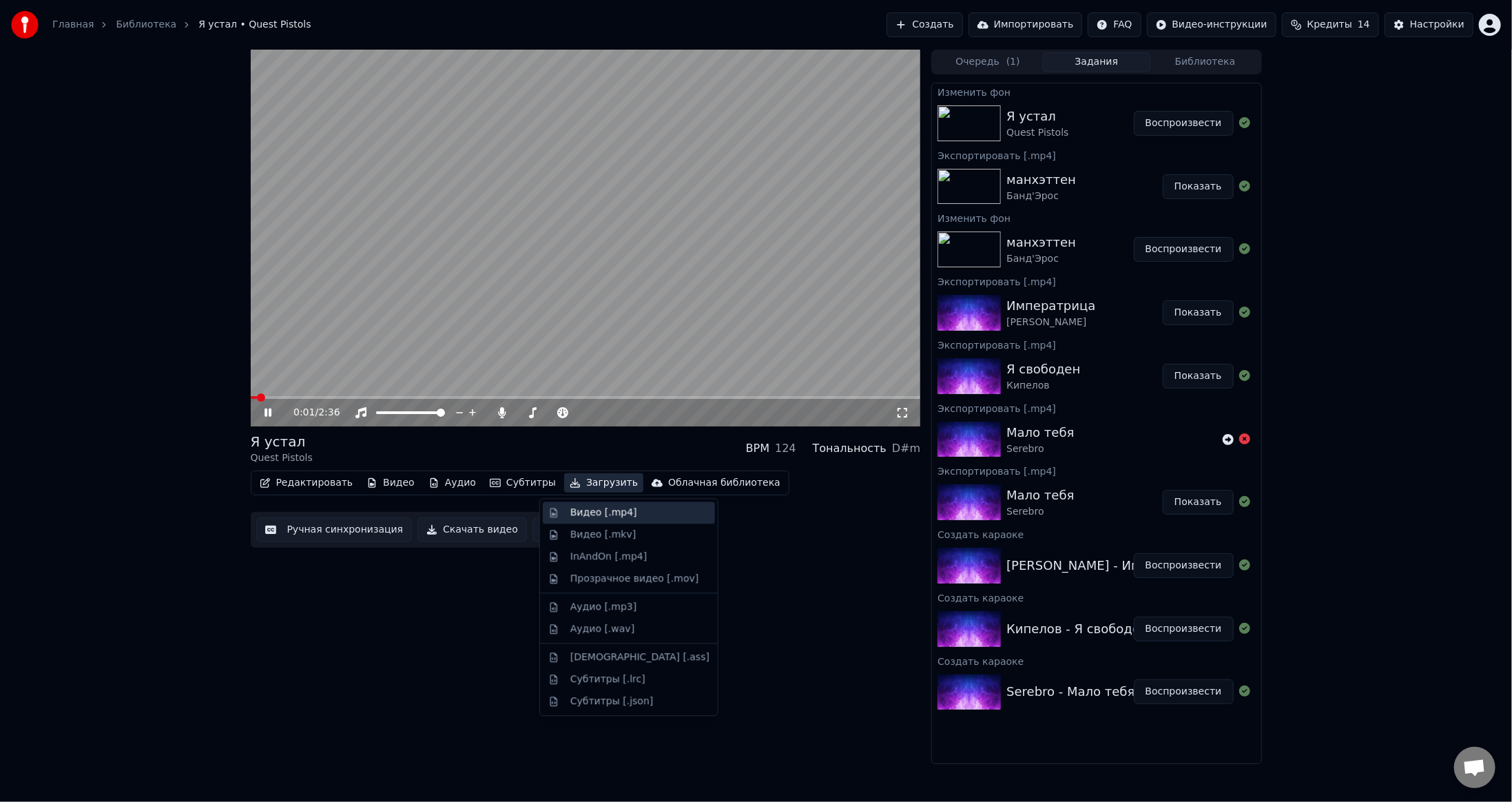
click at [589, 507] on div "Видео [.mp4]" at bounding box center [604, 513] width 67 height 14
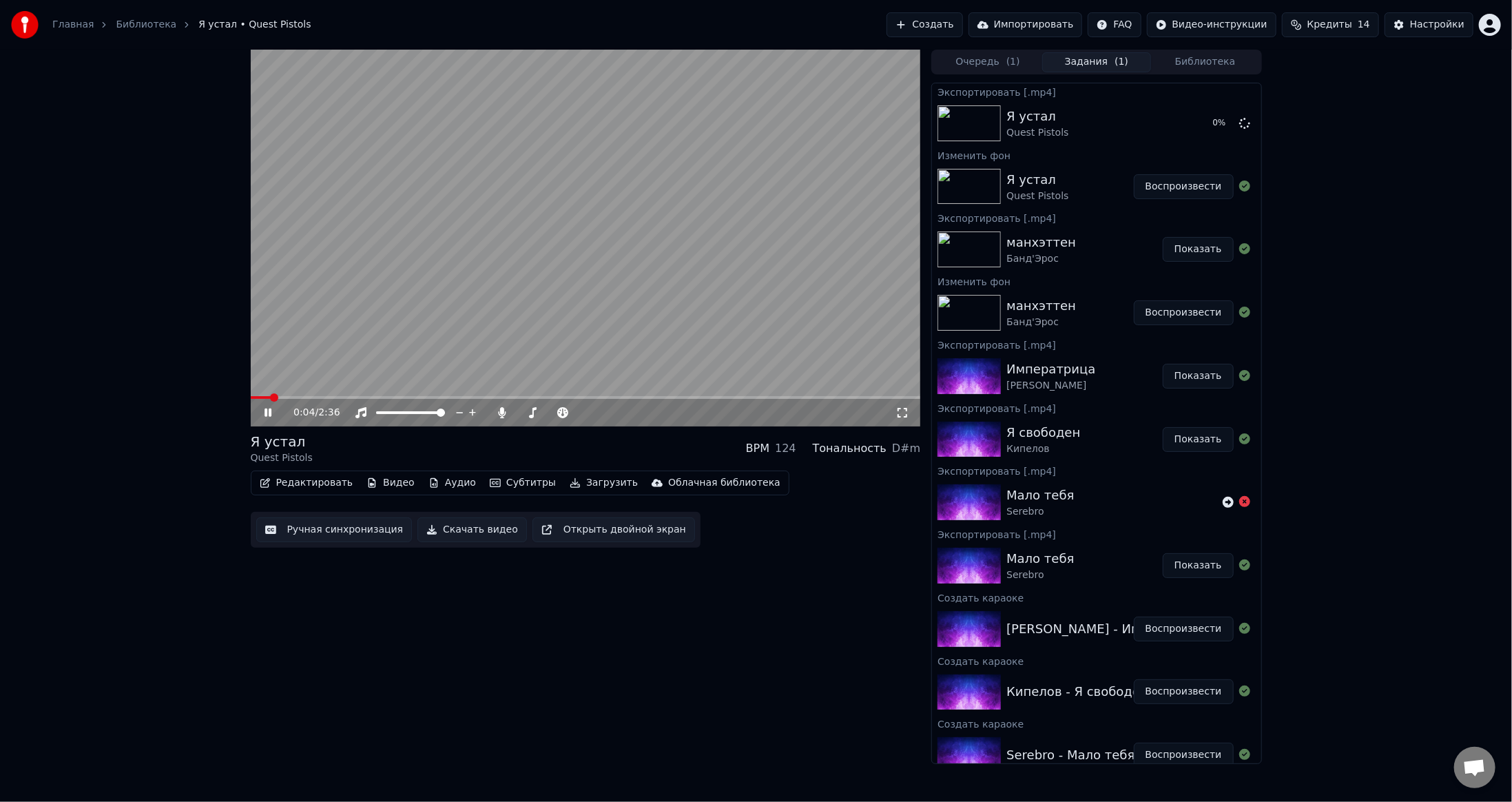
click at [266, 414] on icon at bounding box center [268, 412] width 7 height 8
click at [1179, 56] on button "Библиотека" at bounding box center [1205, 62] width 109 height 20
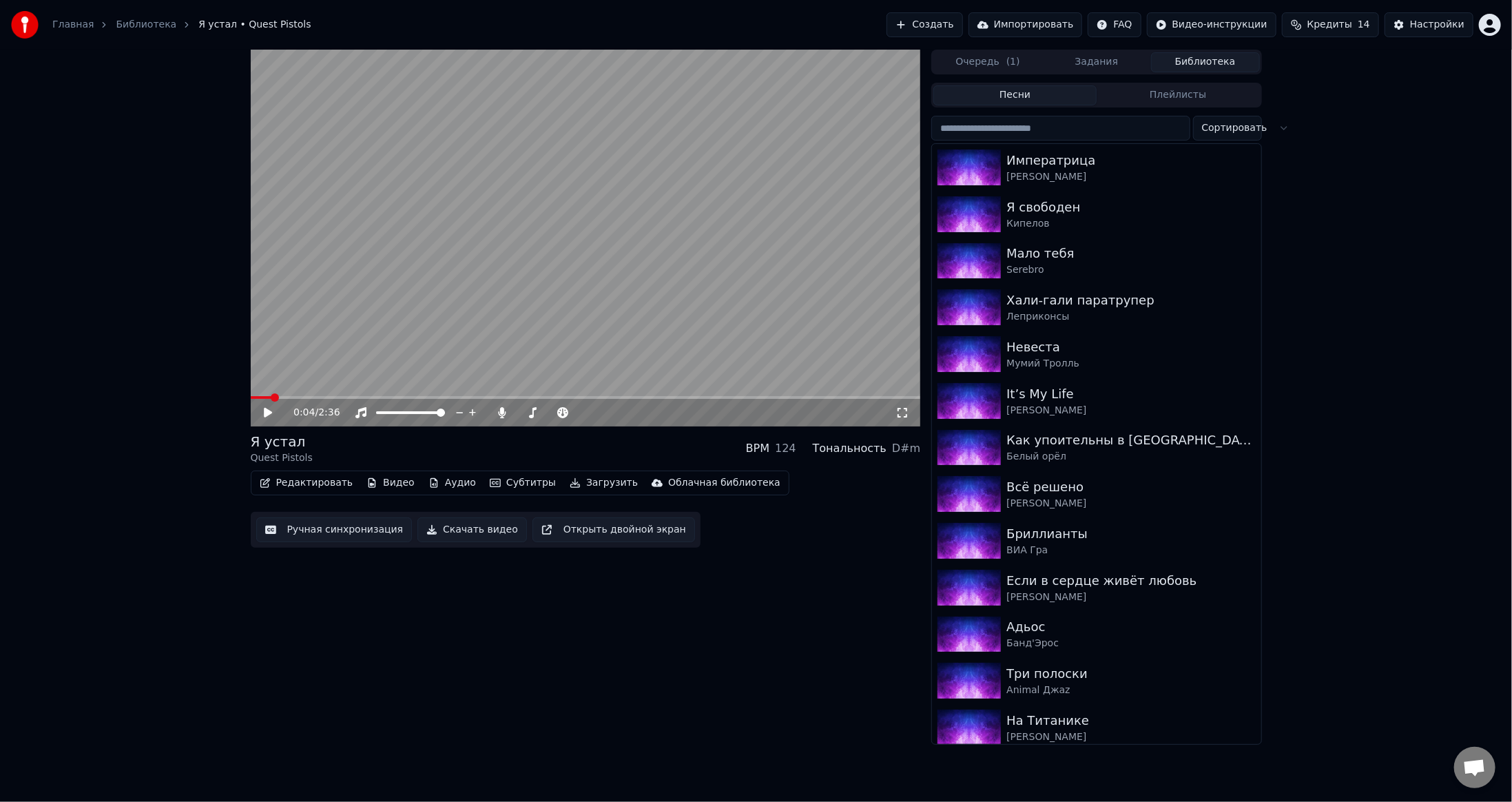
click at [1048, 129] on input "search" at bounding box center [1060, 128] width 258 height 25
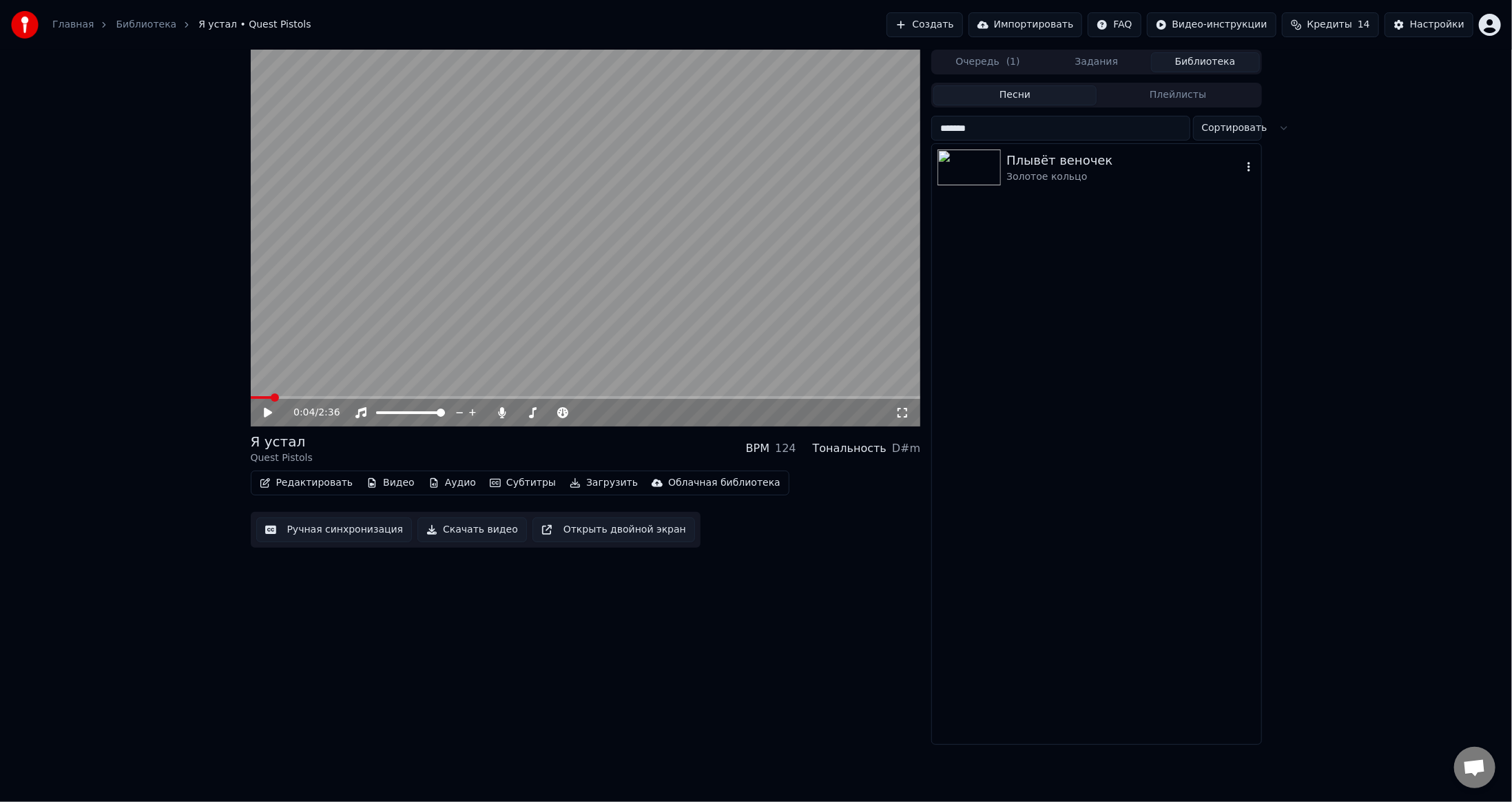
type input "*******"
click at [997, 173] on img at bounding box center [969, 168] width 63 height 36
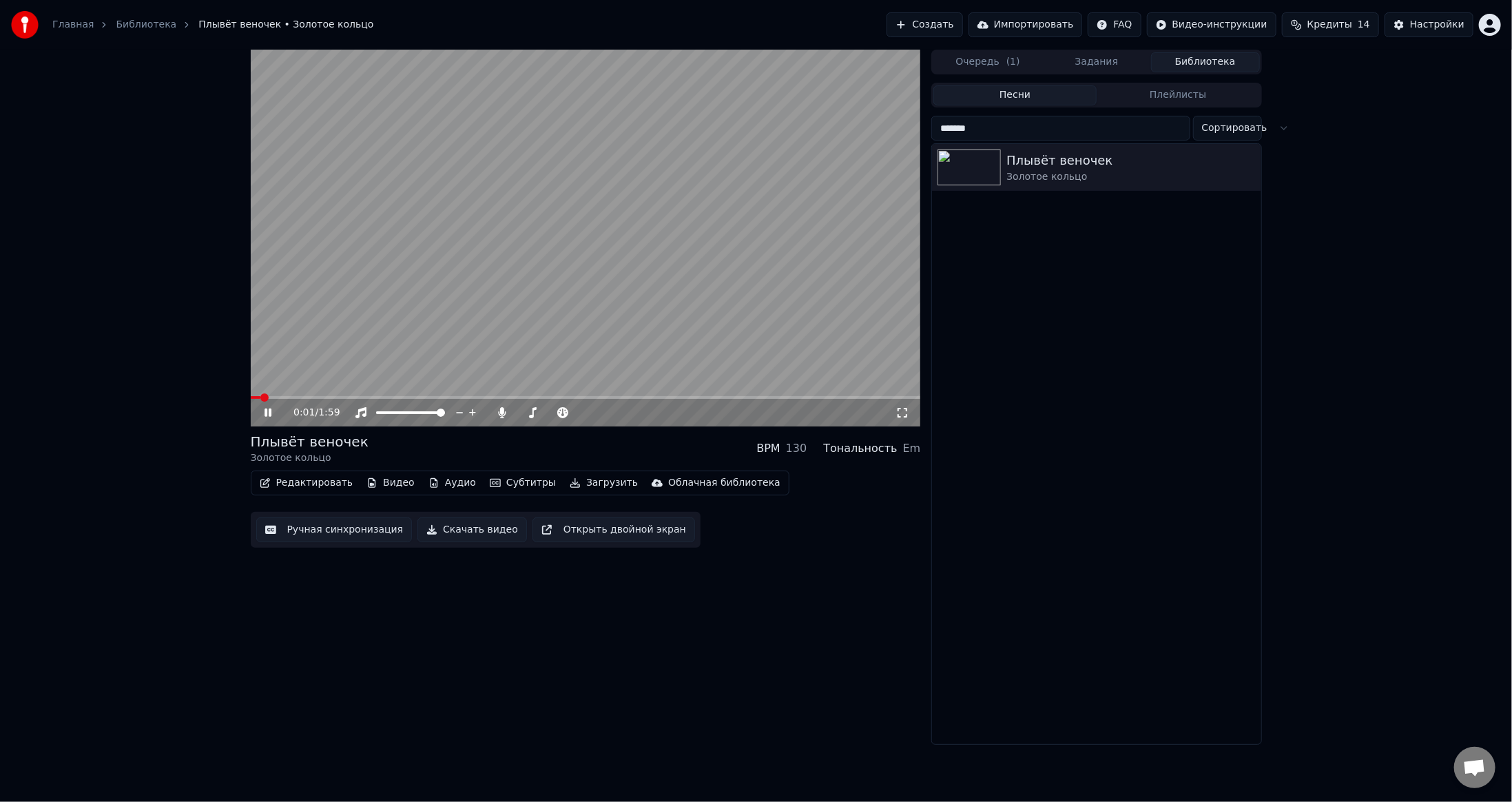
drag, startPoint x: 597, startPoint y: 317, endPoint x: 732, endPoint y: 500, distance: 227.4
click at [597, 317] on video at bounding box center [586, 238] width 670 height 377
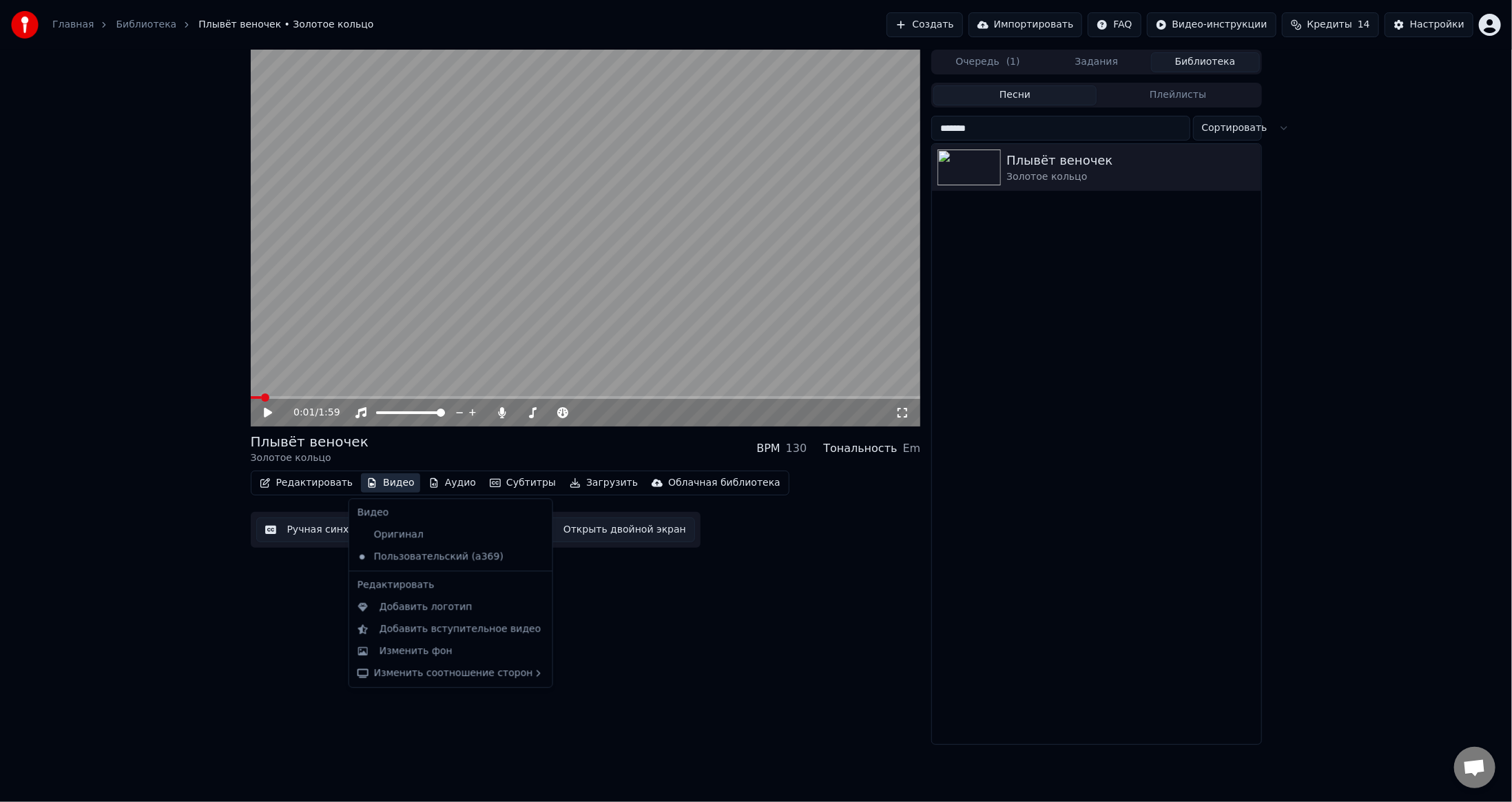
click at [381, 478] on button "Видео" at bounding box center [390, 483] width 59 height 19
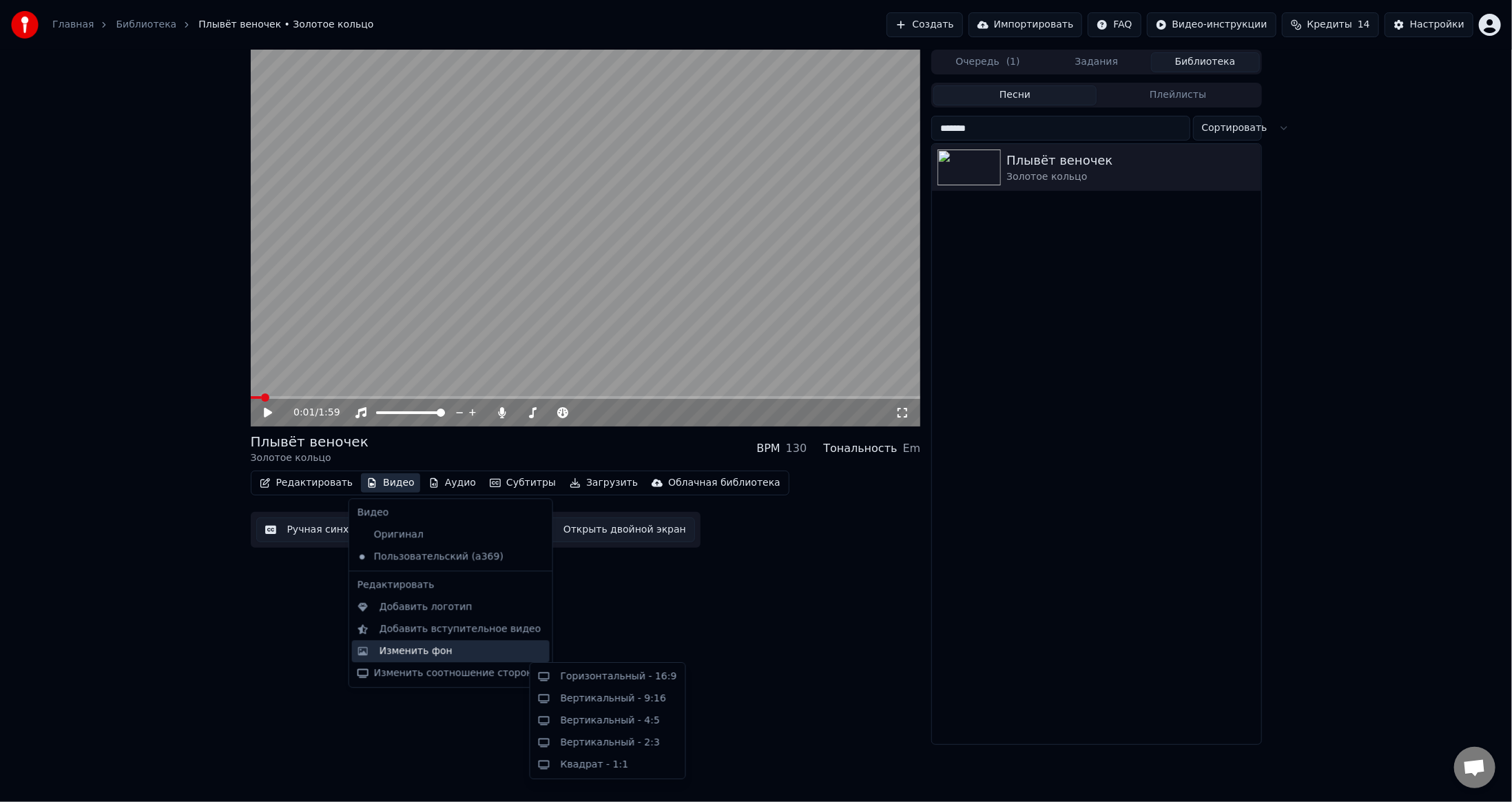
click at [417, 654] on div "Изменить фон" at bounding box center [416, 651] width 73 height 14
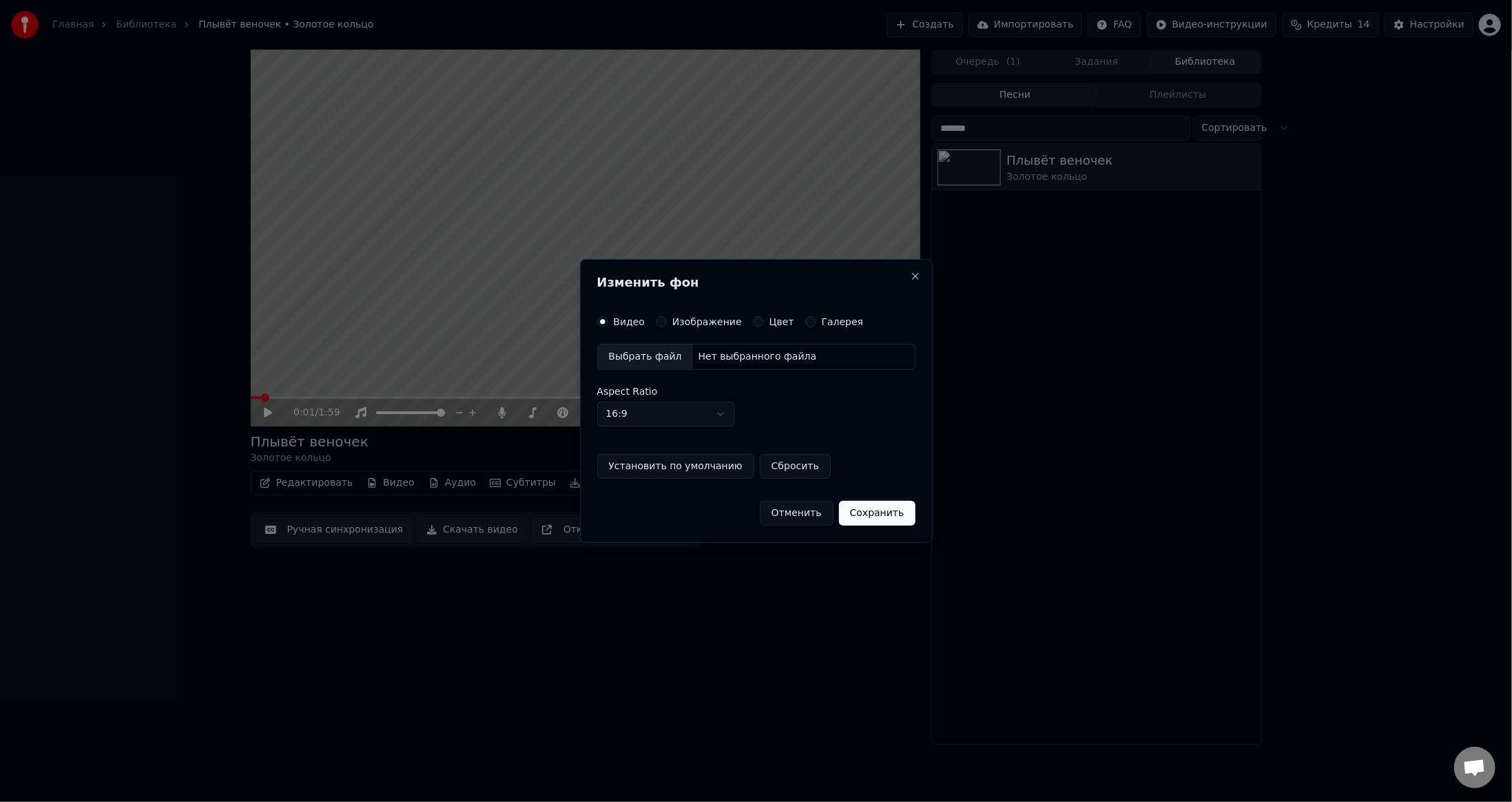
click at [753, 320] on div "Цвет" at bounding box center [773, 322] width 42 height 11
click at [753, 320] on button "Цвет" at bounding box center [758, 322] width 11 height 11
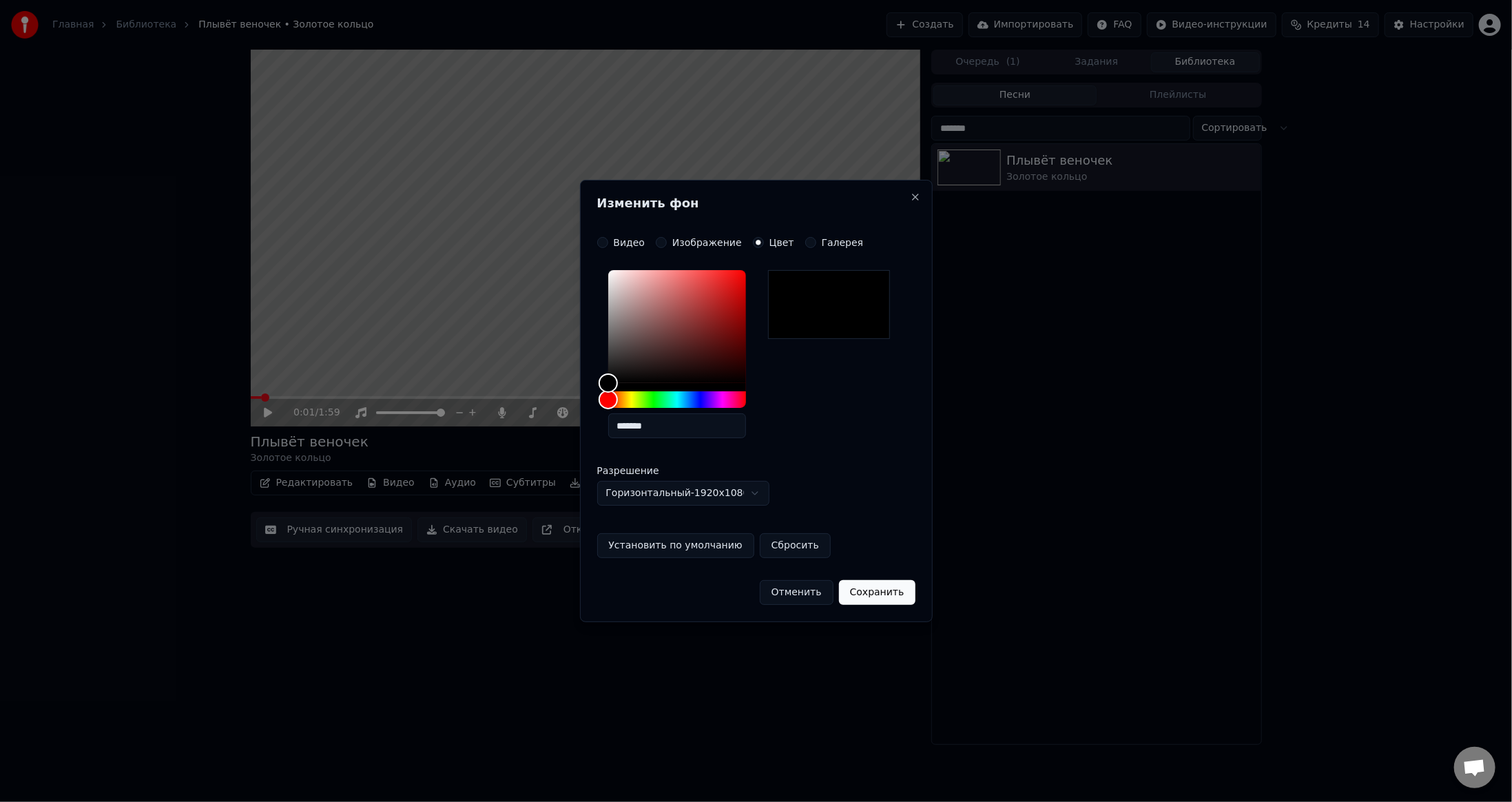
drag, startPoint x: 677, startPoint y: 425, endPoint x: 505, endPoint y: 439, distance: 172.6
click at [505, 439] on body "**********" at bounding box center [756, 401] width 1512 height 802
paste input "text"
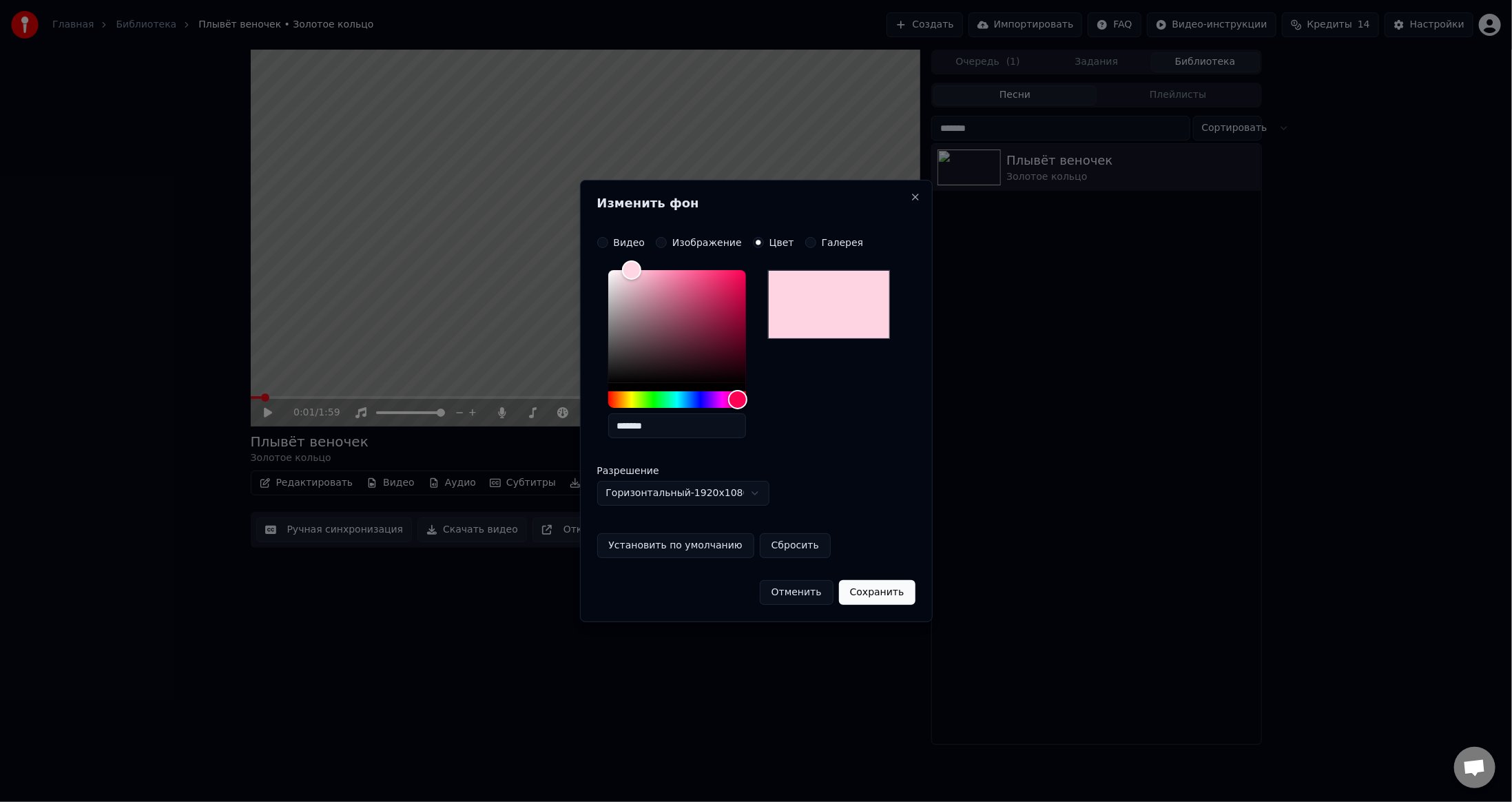
type input "*******"
drag, startPoint x: 887, startPoint y: 596, endPoint x: 865, endPoint y: 618, distance: 31.1
click at [886, 598] on button "Сохранить" at bounding box center [877, 593] width 76 height 25
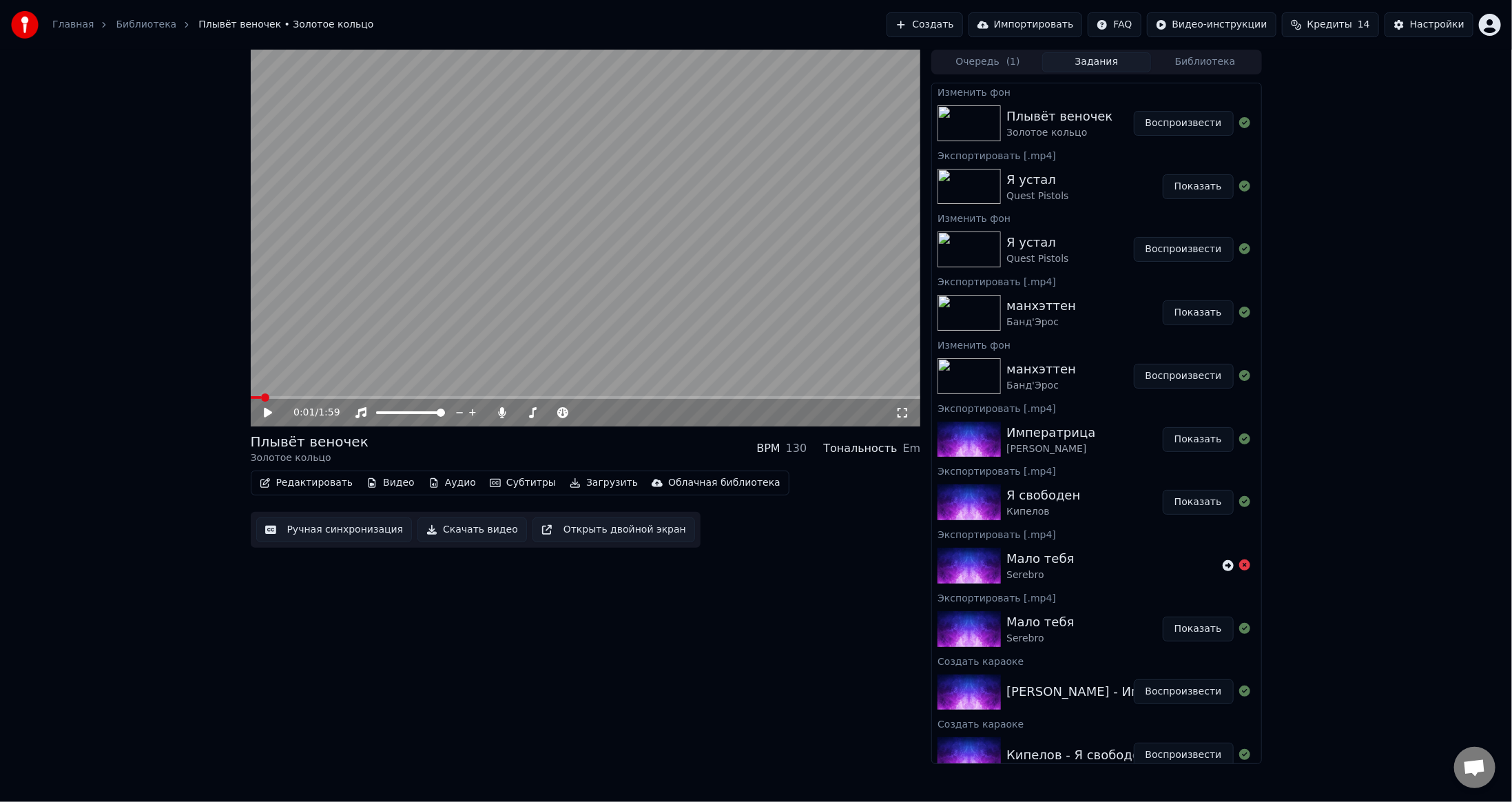
click at [1153, 127] on button "Воспроизвести" at bounding box center [1184, 123] width 100 height 25
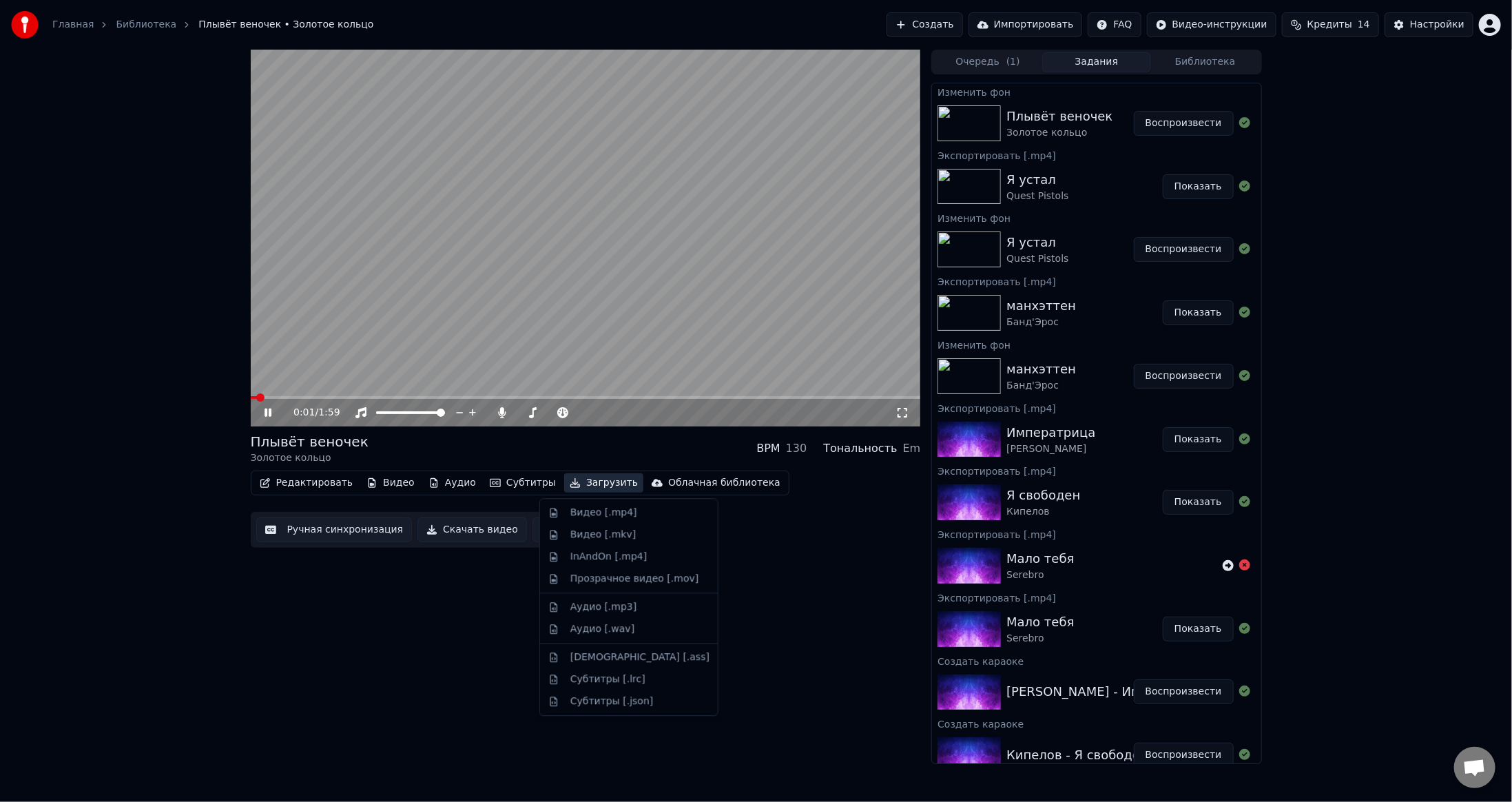
click at [574, 487] on button "Загрузить" at bounding box center [604, 483] width 79 height 19
click at [597, 516] on div "Видео [.mp4]" at bounding box center [604, 513] width 67 height 14
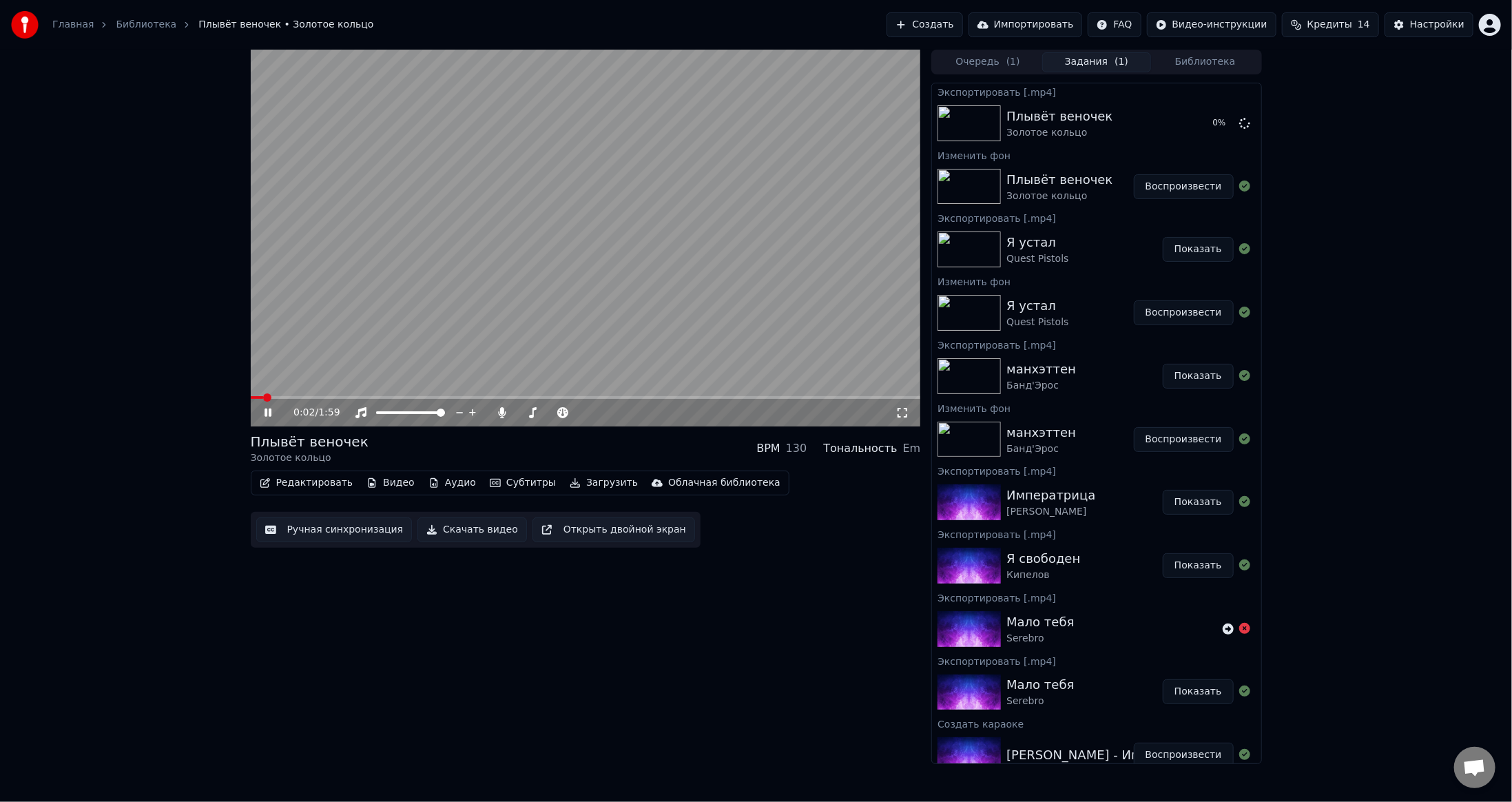
click at [531, 291] on video at bounding box center [586, 238] width 670 height 377
